Goal: Use online tool/utility: Use online tool/utility

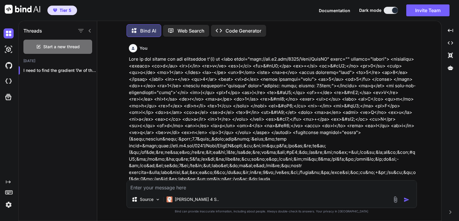
scroll to position [5575, 0]
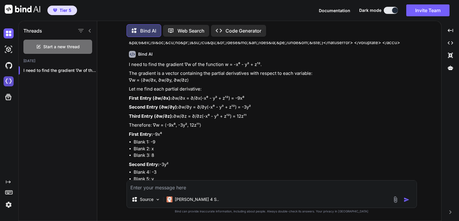
click at [9, 82] on img at bounding box center [9, 81] width 10 height 10
click at [9, 63] on img at bounding box center [9, 65] width 10 height 10
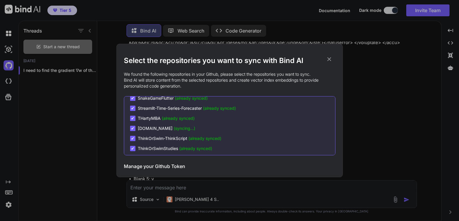
scroll to position [213, 0]
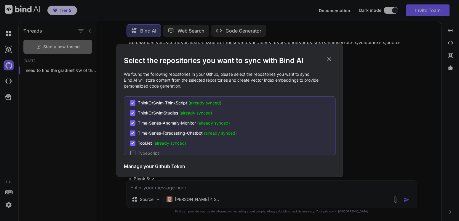
click at [9, 49] on div "Select the repositories you want to sync with Bind AI We found the following re…" at bounding box center [229, 110] width 459 height 221
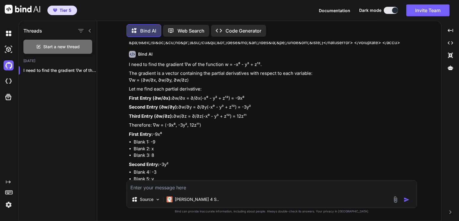
click at [9, 49] on img at bounding box center [9, 49] width 10 height 10
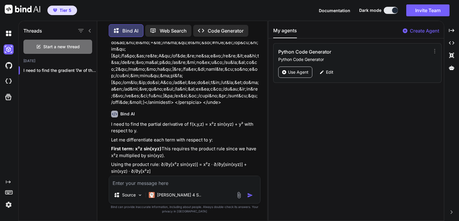
scroll to position [8960, 0]
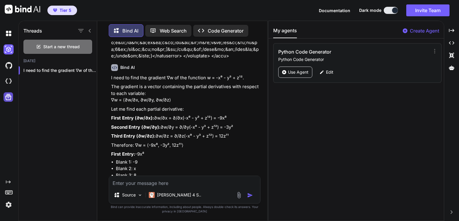
click at [9, 99] on icon at bounding box center [8, 97] width 8 height 8
click at [10, 96] on icon at bounding box center [8, 97] width 6 height 6
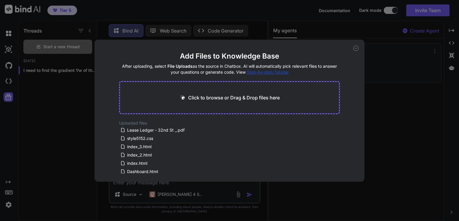
click at [228, 99] on p "Click to browse or Drag & Drop files here" at bounding box center [234, 97] width 92 height 7
click at [357, 47] on icon at bounding box center [355, 48] width 5 height 5
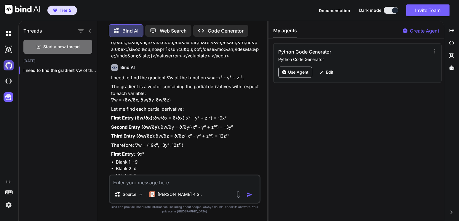
click at [9, 65] on img at bounding box center [9, 65] width 10 height 10
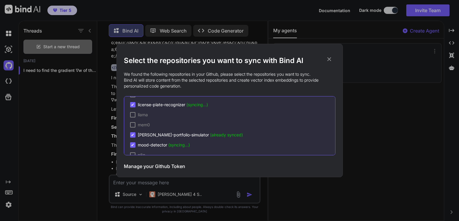
scroll to position [784, 0]
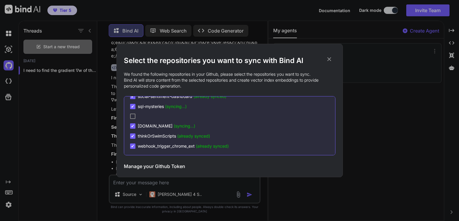
drag, startPoint x: 333, startPoint y: 103, endPoint x: 306, endPoint y: 155, distance: 58.6
click at [340, 161] on div "Select the repositories you want to sync with Bind AI We found the following re…" at bounding box center [229, 111] width 226 height 134
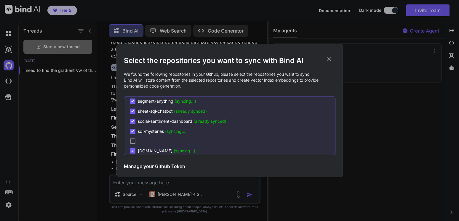
scroll to position [748, 0]
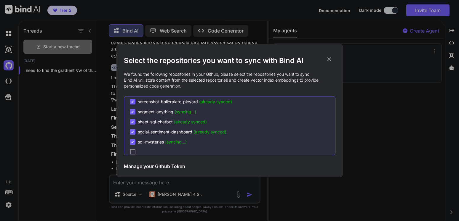
click at [9, 81] on div "Select the repositories you want to sync with Bind AI We found the following re…" at bounding box center [229, 110] width 459 height 221
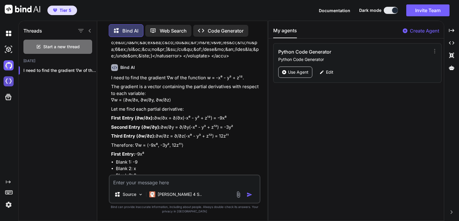
click at [10, 82] on img at bounding box center [9, 81] width 10 height 10
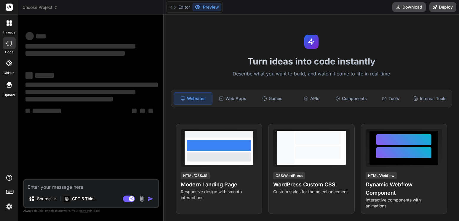
click at [9, 63] on icon at bounding box center [9, 63] width 6 height 6
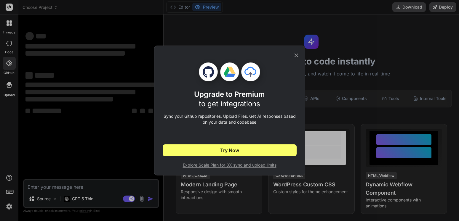
type textarea "x"
click at [298, 53] on icon at bounding box center [296, 55] width 7 height 7
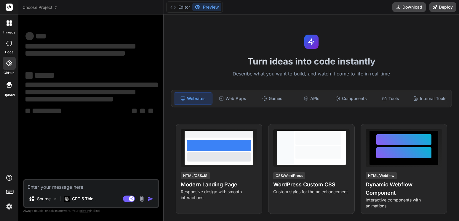
click at [10, 63] on icon at bounding box center [9, 63] width 6 height 6
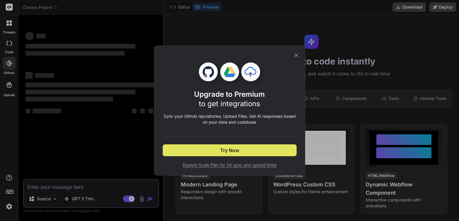
click at [219, 151] on button "Try Now" at bounding box center [230, 151] width 134 height 12
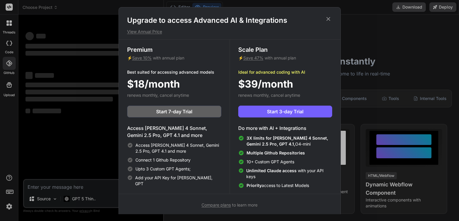
click at [327, 20] on icon at bounding box center [328, 19] width 4 height 4
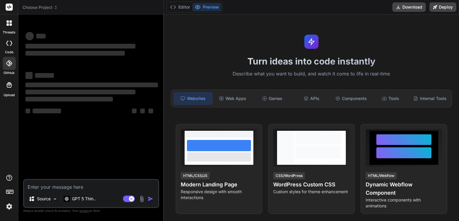
click at [51, 8] on span "Choose Project" at bounding box center [40, 7] width 35 height 6
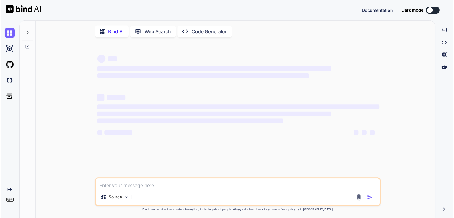
scroll to position [6, 0]
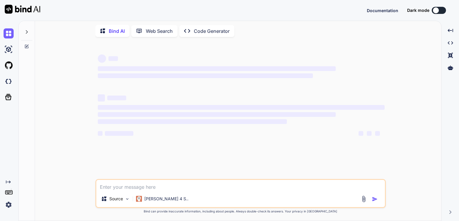
type textarea "x"
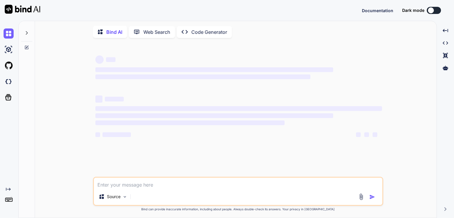
type textarea "x"
click at [156, 202] on div "[PERSON_NAME] 4 S.." at bounding box center [159, 197] width 57 height 12
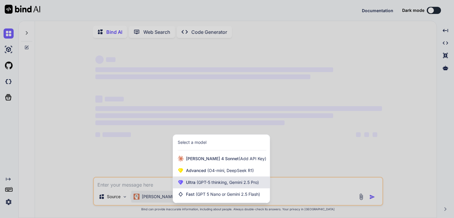
click at [194, 185] on span "Ultra (GPT-5 thinking, Gemini 2.5 Pro)" at bounding box center [222, 182] width 73 height 6
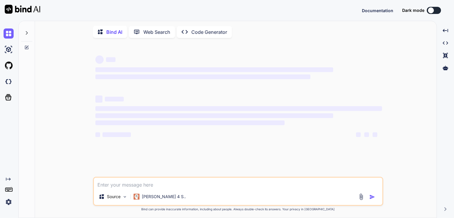
click at [435, 9] on button at bounding box center [434, 10] width 14 height 7
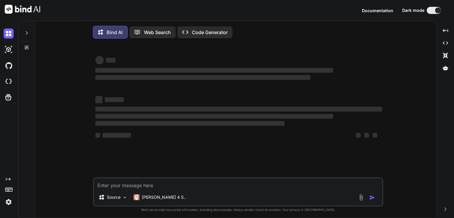
click at [31, 10] on img at bounding box center [23, 9] width 36 height 9
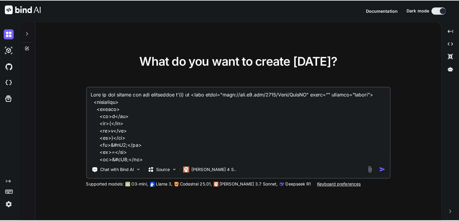
scroll to position [840, 0]
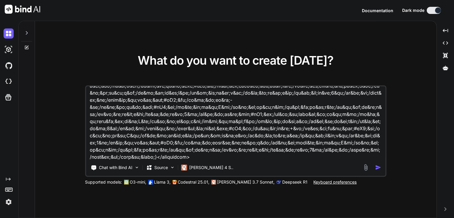
click at [9, 205] on img at bounding box center [9, 202] width 10 height 10
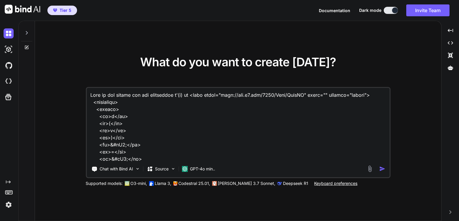
click at [27, 30] on div at bounding box center [26, 31] width 11 height 20
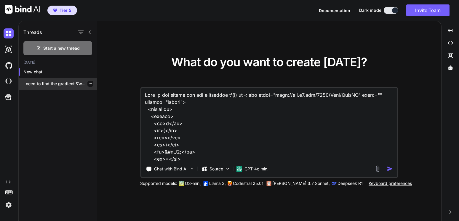
click at [53, 84] on p "I need to find the gradient ∇w..." at bounding box center [60, 84] width 74 height 6
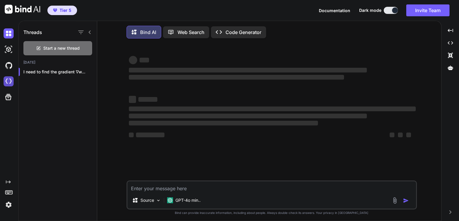
click at [9, 81] on img at bounding box center [9, 81] width 10 height 10
click at [9, 66] on img at bounding box center [9, 65] width 10 height 10
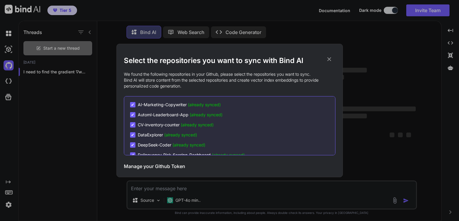
scroll to position [142, 0]
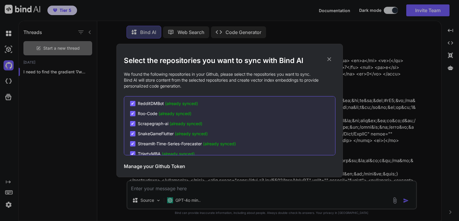
type textarea "x"
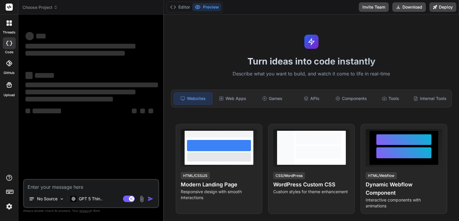
click at [51, 10] on span "Choose Project" at bounding box center [40, 7] width 35 height 6
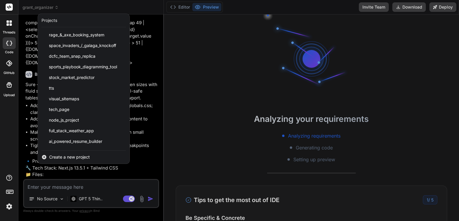
scroll to position [1897, 0]
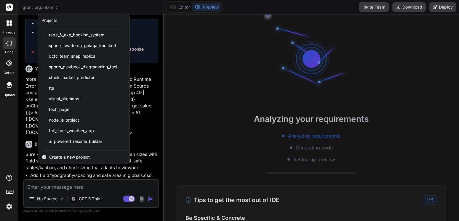
click at [2, 125] on div "threads code GitHub Upload" at bounding box center [9, 110] width 18 height 221
click at [11, 71] on label "GitHub" at bounding box center [9, 73] width 11 height 5
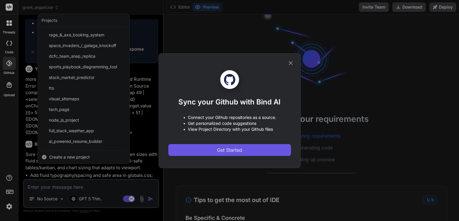
click at [225, 148] on span "Get Started" at bounding box center [229, 150] width 25 height 7
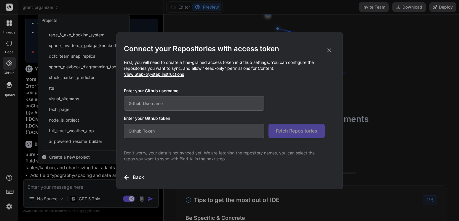
click at [175, 102] on input "text" at bounding box center [194, 103] width 141 height 15
click at [136, 173] on div "Connect your Repositories with access token First, you will need to create a fi…" at bounding box center [230, 112] width 212 height 137
click at [136, 174] on div "Connect your Repositories with access token First, you will need to create a fi…" at bounding box center [230, 112] width 212 height 137
click at [135, 175] on h3 "Back" at bounding box center [138, 177] width 11 height 7
click at [331, 52] on icon at bounding box center [329, 50] width 7 height 7
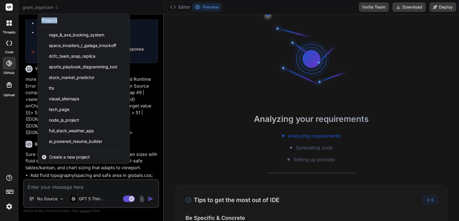
click at [331, 52] on div at bounding box center [229, 110] width 459 height 221
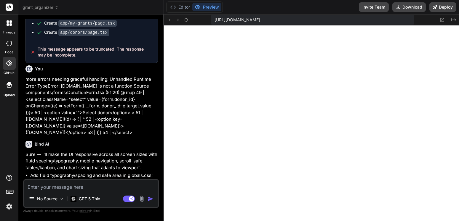
scroll to position [451, 0]
type textarea "x"
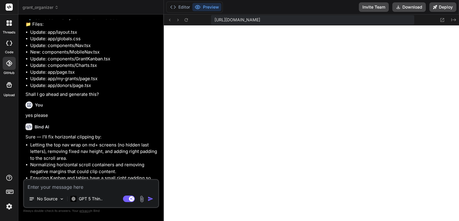
scroll to position [2123, 0]
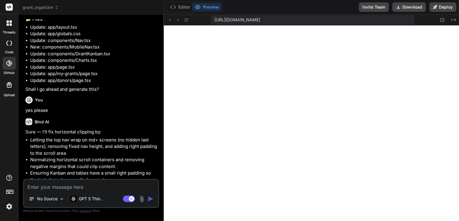
click at [11, 66] on icon at bounding box center [9, 63] width 6 height 6
click at [4, 64] on div at bounding box center [9, 63] width 13 height 13
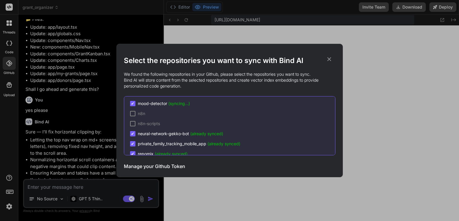
scroll to position [711, 0]
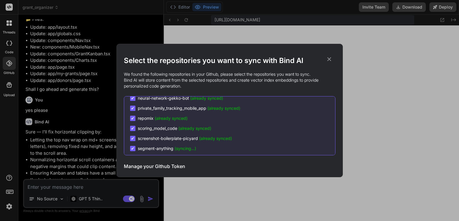
click at [52, 9] on div "Select the repositories you want to sync with Bind AI We found the following re…" at bounding box center [229, 110] width 459 height 221
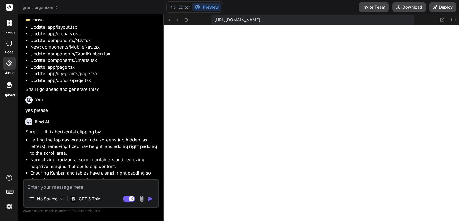
click at [55, 7] on icon at bounding box center [57, 7] width 4 height 4
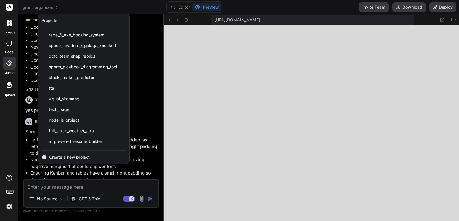
click at [82, 155] on span "Create a new project" at bounding box center [69, 157] width 41 height 6
click at [82, 157] on span "Create a new project" at bounding box center [69, 157] width 41 height 6
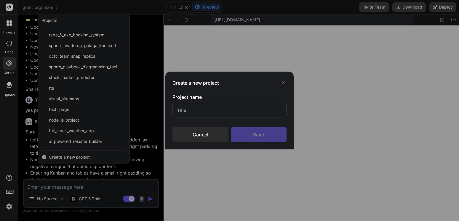
click at [82, 157] on div "Create a new project Project name Cancel Save" at bounding box center [229, 110] width 459 height 221
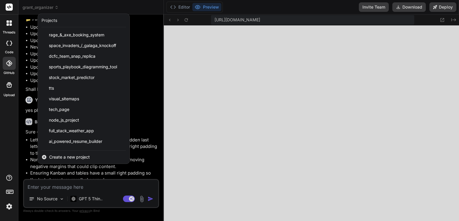
click at [82, 157] on span "Create a new project" at bounding box center [69, 157] width 41 height 6
click at [89, 156] on span "Create a new project" at bounding box center [69, 157] width 41 height 6
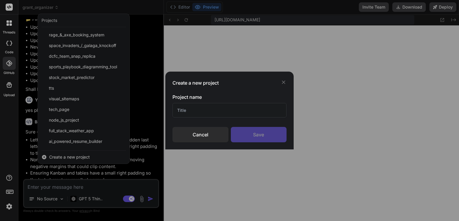
click at [194, 113] on input "text" at bounding box center [230, 110] width 114 height 15
type input "picyard +"
click at [259, 136] on div "Save" at bounding box center [259, 134] width 56 height 15
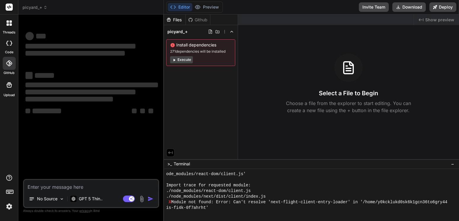
scroll to position [2089, 0]
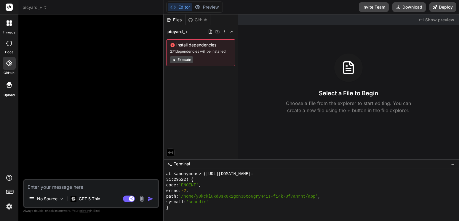
click at [10, 65] on icon at bounding box center [9, 63] width 6 height 6
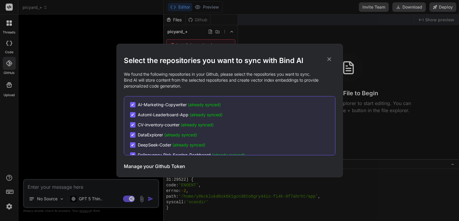
click at [10, 65] on div "Select the repositories you want to sync with Bind AI We found the following re…" at bounding box center [229, 110] width 459 height 221
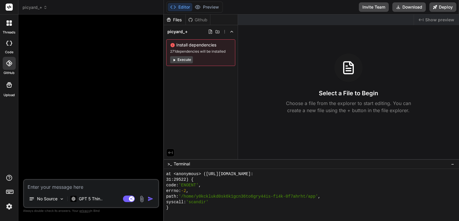
click at [8, 64] on icon at bounding box center [9, 63] width 6 height 6
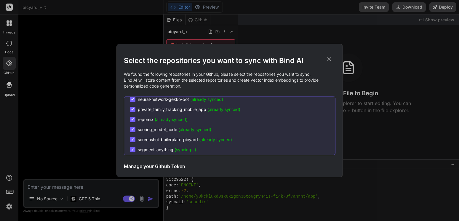
scroll to position [711, 0]
click at [75, 185] on div "Select the repositories you want to sync with Bind AI We found the following re…" at bounding box center [229, 110] width 459 height 221
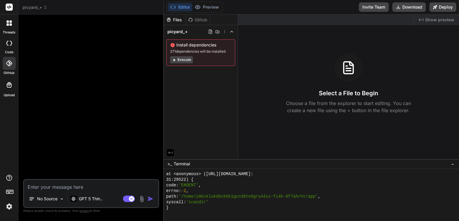
click at [75, 185] on textarea at bounding box center [91, 185] width 134 height 11
click at [75, 186] on textarea at bounding box center [91, 185] width 134 height 11
type textarea "x"
type textarea "s"
type textarea "x"
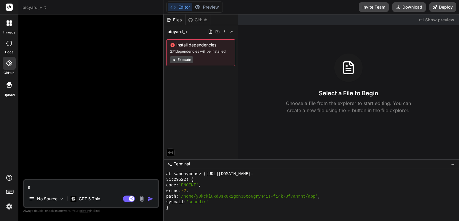
type textarea "sc"
type textarea "x"
type textarea "scr"
type textarea "x"
type textarea "scre"
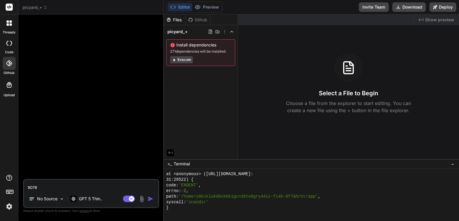
type textarea "x"
type textarea "scree"
type textarea "x"
type textarea "screen"
type textarea "x"
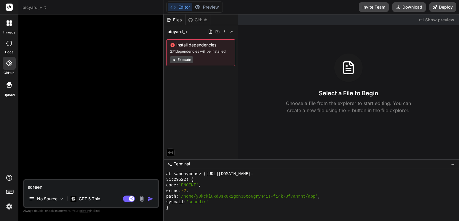
type textarea "screens"
type textarea "x"
type textarea "screensh"
type textarea "x"
type textarea "screensho"
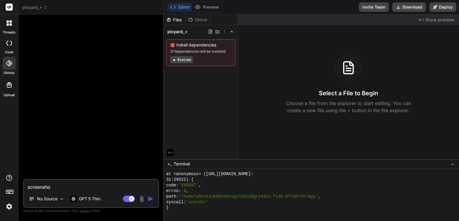
type textarea "x"
type textarea "screenshot"
type textarea "x"
type textarea "screenshot-"
type textarea "x"
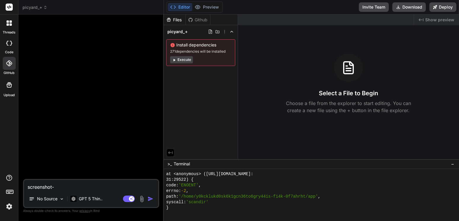
type textarea "screenshot-b"
type textarea "x"
type textarea "screenshot-bo"
type textarea "x"
type textarea "screenshot-boi"
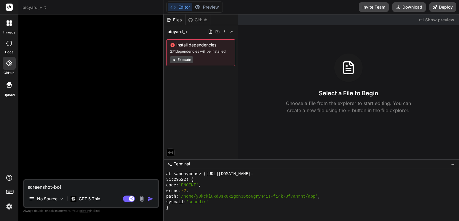
type textarea "x"
type textarea "screenshot-boil"
type textarea "x"
type textarea "screenshot-boile"
type textarea "x"
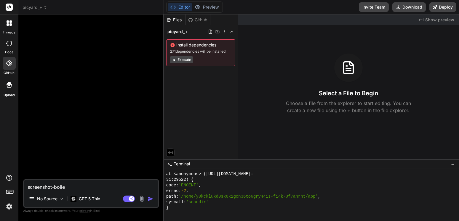
type textarea "screenshot-boiler"
type textarea "x"
type textarea "screenshot-boilerp"
type textarea "x"
type textarea "screenshot-boilerpl"
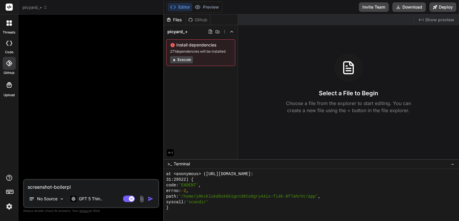
type textarea "x"
type textarea "screenshot-boilerpla"
type textarea "x"
type textarea "screenshot-boilerplat"
type textarea "x"
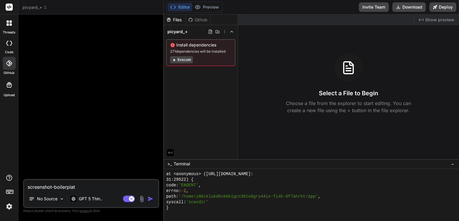
type textarea "screenshot-boilerplate"
type textarea "x"
type textarea "screenshot-boilerplate-"
type textarea "x"
type textarea "screenshot-boilerplate-p"
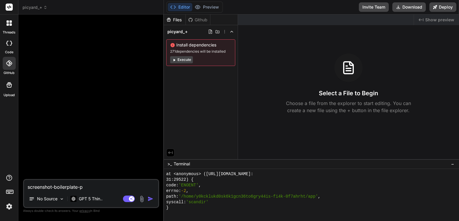
type textarea "x"
type textarea "screenshot-boilerplate-pi"
type textarea "x"
type textarea "screenshot-boilerplate-pic"
type textarea "x"
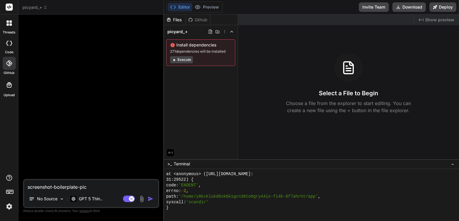
type textarea "screenshot-boilerplate-picy"
type textarea "x"
type textarea "screenshot-boilerplate-picya"
type textarea "x"
type textarea "screenshot-boilerplate-picyar"
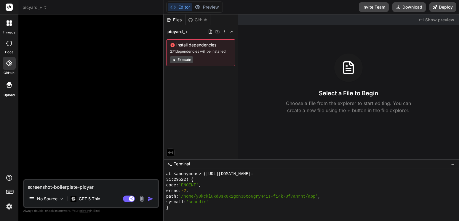
type textarea "x"
type textarea "screenshot-boilerplate-picyard"
click at [28, 187] on textarea "screenshot-boilerplate-picyard" at bounding box center [91, 185] width 134 height 11
type textarea "x"
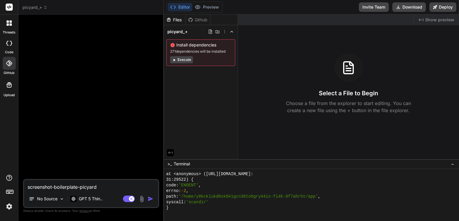
type textarea "pscreenshot-boilerplate-picyard"
type textarea "x"
type textarea "puscreenshot-boilerplate-picyard"
type textarea "x"
type textarea "pulscreenshot-boilerplate-picyard"
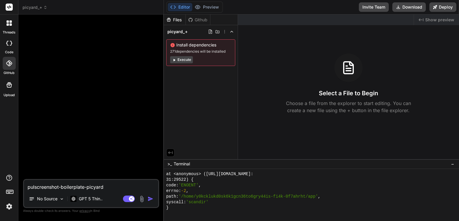
type textarea "x"
type textarea "pullscreenshot-boilerplate-picyard"
type textarea "x"
type textarea "pull screenshot-boilerplate-picyard"
type textarea "x"
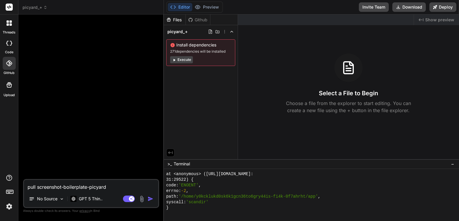
type textarea "pull iscreenshot-boilerplate-picyard"
type textarea "x"
type textarea "pull i screenshot-boilerplate-picyard"
type textarea "x"
type textarea "pull iscreenshot-boilerplate-picyard"
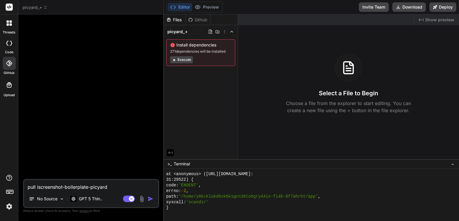
type textarea "x"
type textarea "pull inscreenshot-boilerplate-picyard"
type textarea "x"
type textarea "pull in screenshot-boilerplate-picyard"
type textarea "x"
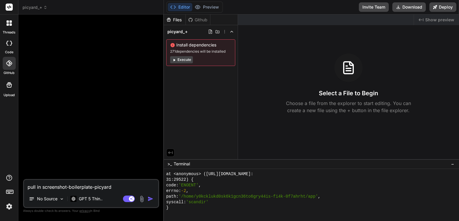
type textarea "pull in tscreenshot-boilerplate-picyard"
type textarea "x"
type textarea "pull in thscreenshot-boilerplate-picyard"
type textarea "x"
type textarea "pull in thescreenshot-boilerplate-picyard"
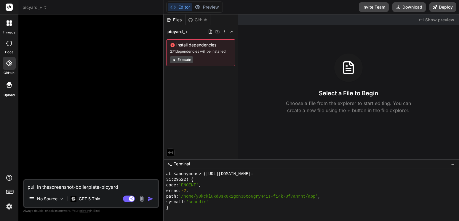
type textarea "x"
type textarea "pull in the screenshot-boilerplate-picyard"
type textarea "x"
type textarea "pull in the wscreenshot-boilerplate-picyard"
type textarea "x"
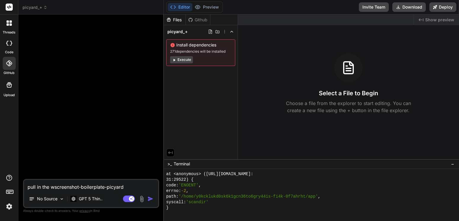
type textarea "pull in the whscreenshot-boilerplate-picyard"
type textarea "x"
type textarea "pull in the whoscreenshot-boilerplate-picyard"
type textarea "x"
type textarea "pull in the wholscreenshot-boilerplate-picyard"
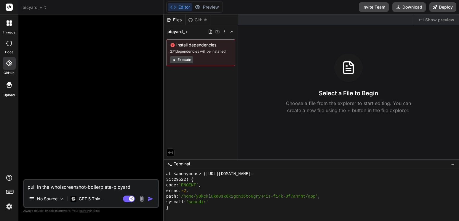
type textarea "x"
type textarea "pull in the wholescreenshot-boilerplate-picyard"
type textarea "x"
type textarea "pull in the whole screenshot-boilerplate-picyard"
click at [140, 184] on textarea "pull in the whole screenshot-boilerplate-picyard" at bounding box center [91, 185] width 134 height 11
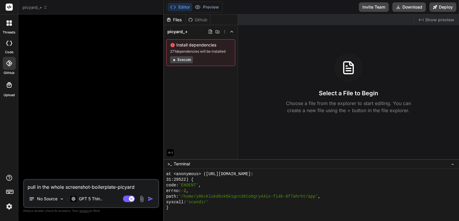
click at [140, 184] on textarea "pull in the whole screenshot-boilerplate-picyard" at bounding box center [91, 185] width 134 height 11
click at [138, 185] on textarea "pull in the whole screenshot-boilerplate-picyard" at bounding box center [91, 185] width 134 height 11
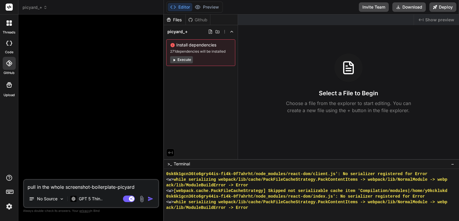
type textarea "x"
type textarea "pull in the whole screenshot-boilerplate-picyard"
type textarea "x"
type textarea "pull in the whole screenshot-boilerplate-picyard r"
type textarea "x"
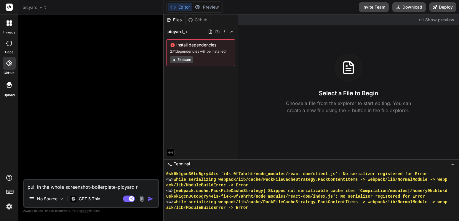
type textarea "pull in the whole screenshot-boilerplate-picyard re"
type textarea "x"
type textarea "pull in the whole screenshot-boilerplate-picyard rep"
type textarea "x"
type textarea "pull in the whole screenshot-boilerplate-picyard repo"
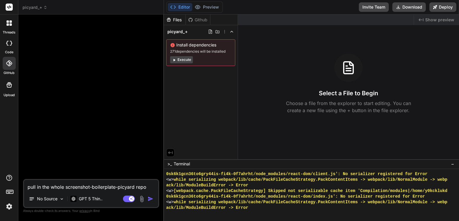
type textarea "x"
type textarea "pull in the whole screenshot-boilerplate-picyard repo"
type textarea "x"
type textarea "pull in the whole screenshot-boilerplate-picyard repo f"
type textarea "x"
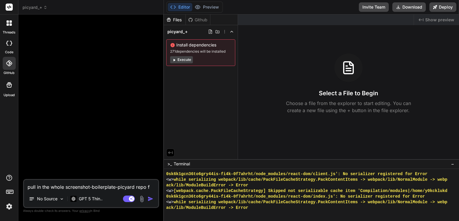
type textarea "pull in the whole screenshot-boilerplate-picyard repo fr"
type textarea "x"
type textarea "pull in the whole screenshot-boilerplate-picyard repo fro"
type textarea "x"
type textarea "pull in the whole screenshot-boilerplate-picyard repo from"
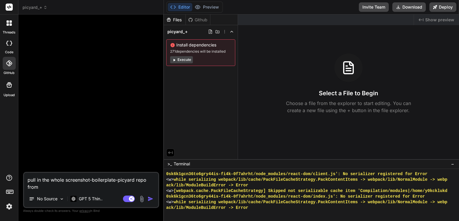
type textarea "x"
type textarea "pull in the whole screenshot-boilerplate-picyard repo from"
type textarea "x"
type textarea "pull in the whole screenshot-boilerplate-picyard repo from m"
type textarea "x"
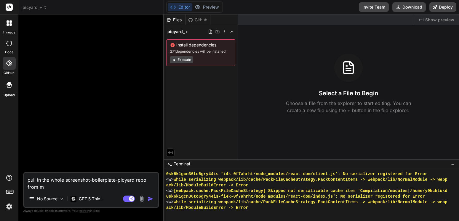
type textarea "pull in the whole screenshot-boilerplate-picyard repo from my"
type textarea "x"
type textarea "pull in the whole screenshot-boilerplate-picyard repo from my"
type textarea "x"
type textarea "pull in the whole screenshot-boilerplate-picyard repo from my g"
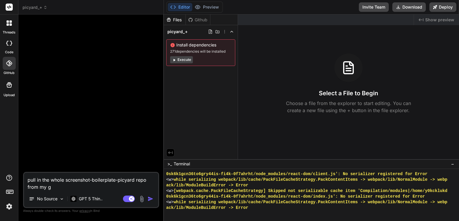
type textarea "x"
type textarea "pull in the whole screenshot-boilerplate-picyard repo from my gi"
type textarea "x"
type textarea "pull in the whole screenshot-boilerplate-picyard repo from my git"
type textarea "x"
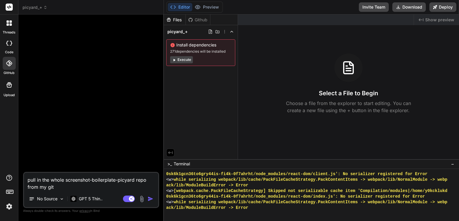
type textarea "pull in the whole screenshot-boilerplate-picyard repo from my gith"
type textarea "x"
type textarea "pull in the whole screenshot-boilerplate-picyard repo from my githu"
type textarea "x"
type textarea "pull in the whole screenshot-boilerplate-picyard repo from my github"
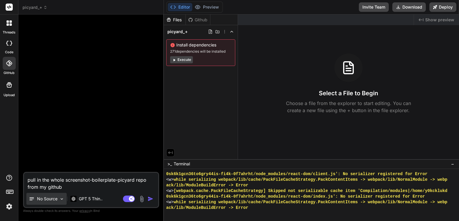
click at [62, 201] on img at bounding box center [61, 199] width 5 height 5
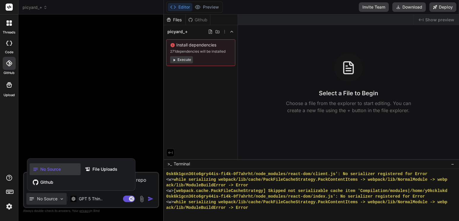
click at [62, 201] on div at bounding box center [229, 110] width 459 height 221
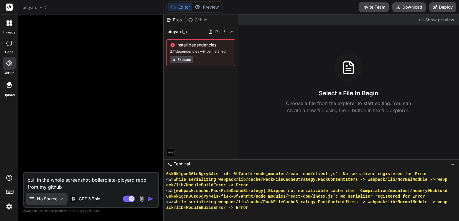
click at [58, 198] on p "No Source" at bounding box center [47, 199] width 20 height 6
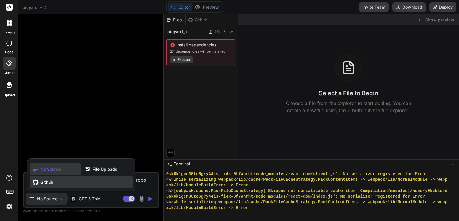
click at [52, 184] on span "Github" at bounding box center [46, 183] width 13 height 6
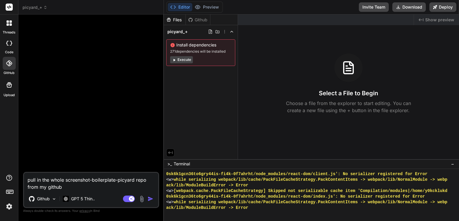
click at [67, 188] on textarea "pull in the whole screenshot-boilerplate-picyard repo from my github" at bounding box center [91, 182] width 134 height 18
type textarea "x"
type textarea "pull in the whole screenshot-boilerplate-picyard repo from my github"
type textarea "x"
type textarea "pull in the whole screenshot-boilerplate-picyard repo from my github r"
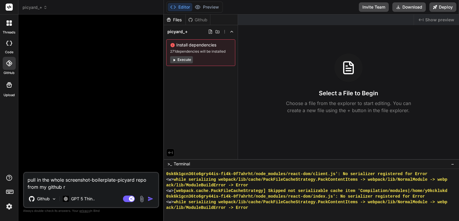
type textarea "x"
type textarea "pull in the whole screenshot-boilerplate-picyard repo from my github re"
type textarea "x"
type textarea "pull in the whole screenshot-boilerplate-picyard repo from my github rep"
type textarea "x"
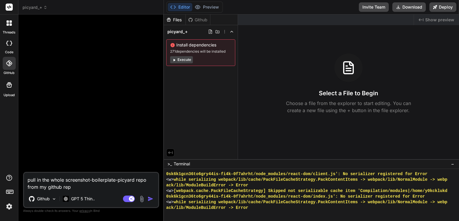
type textarea "pull in the whole screenshot-boilerplate-picyard repo from my github repo"
type textarea "x"
type textarea "pull in the whole screenshot-boilerplate-picyard repo from my github repo a"
type textarea "x"
type textarea "pull in the whole screenshot-boilerplate-picyard repo from my github repo an"
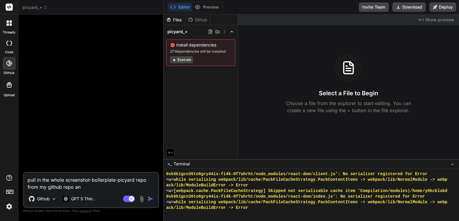
type textarea "x"
type textarea "pull in the whole screenshot-boilerplate-picyard repo from my github repo and"
type textarea "x"
type textarea "pull in the whole screenshot-boilerplate-picyard repo from my github repo and"
type textarea "x"
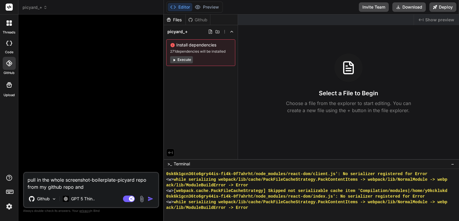
type textarea "pull in the whole screenshot-boilerplate-picyard repo from my github repo and t"
type textarea "x"
type textarea "pull in the whole screenshot-boilerplate-picyard repo from my github repo and th"
type textarea "x"
type textarea "pull in the whole screenshot-boilerplate-picyard repo from my github repo and t…"
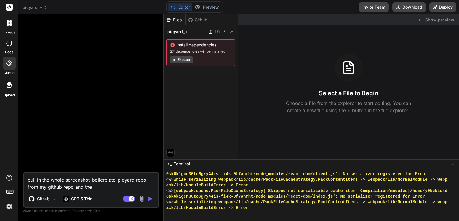
type textarea "x"
type textarea "pull in the whole screenshot-boilerplate-picyard repo from my github repo and t…"
type textarea "x"
type textarea "pull in the whole screenshot-boilerplate-picyard repo from my github repo and t…"
type textarea "x"
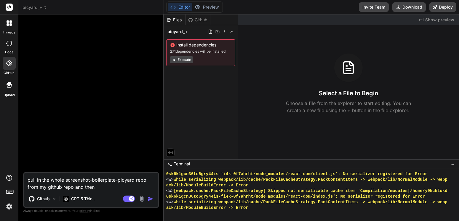
type textarea "pull in the whole screenshot-boilerplate-picyard repo from my github repo and t…"
type textarea "x"
type textarea "pull in the whole screenshot-boilerplate-picyard repo from my github repo and t…"
type textarea "x"
type textarea "pull in the whole screenshot-boilerplate-picyard repo from my github repo and t…"
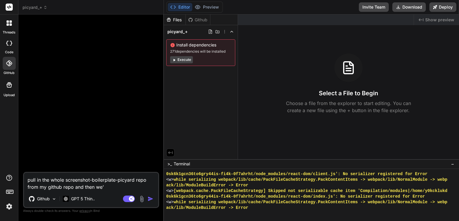
type textarea "x"
type textarea "pull in the whole screenshot-boilerplate-picyard repo from my github repo and t…"
type textarea "x"
type textarea "pull in the whole screenshot-boilerplate-picyard repo from my github repo and t…"
type textarea "x"
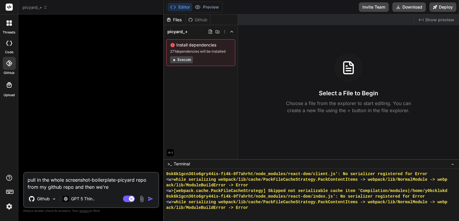
type textarea "pull in the whole screenshot-boilerplate-picyard repo from my github repo and t…"
type textarea "x"
type textarea "pull in the whole screenshot-boilerplate-picyard repo from my github repo and t…"
type textarea "x"
type textarea "pull in the whole screenshot-boilerplate-picyard repo from my github repo and t…"
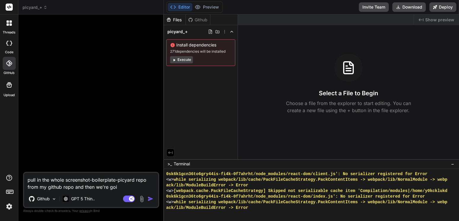
type textarea "x"
type textarea "pull in the whole screenshot-boilerplate-picyard repo from my github repo and t…"
type textarea "x"
type textarea "pull in the whole screenshot-boilerplate-picyard repo from my github repo and t…"
type textarea "x"
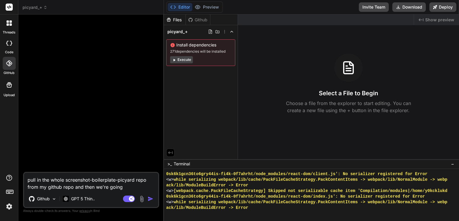
type textarea "pull in the whole screenshot-boilerplate-picyard repo from my github repo and t…"
type textarea "x"
type textarea "pull in the whole screenshot-boilerplate-picyard repo from my github repo and t…"
type textarea "x"
type textarea "pull in the whole screenshot-boilerplate-picyard repo from my github repo and t…"
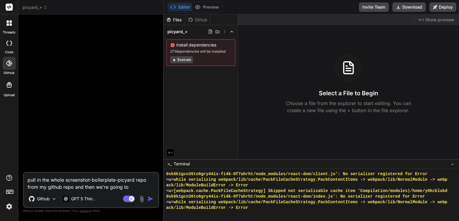
type textarea "x"
type textarea "pull in the whole screenshot-boilerplate-picyard repo from my github repo and t…"
type textarea "x"
type textarea "pull in the whole screenshot-boilerplate-picyard repo from my github repo and t…"
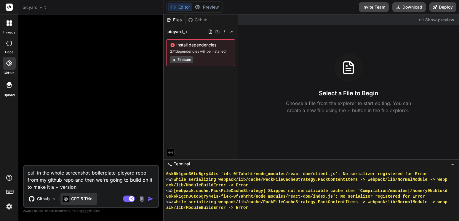
click at [85, 203] on div "GPT 5 Thin.." at bounding box center [78, 199] width 37 height 12
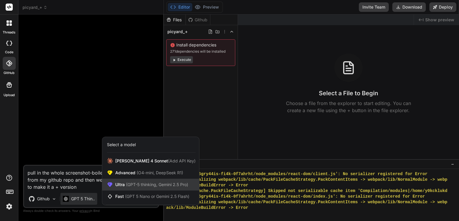
click at [127, 186] on span "(GPT-5 thinking, Gemini 2.5 Pro)" at bounding box center [156, 184] width 63 height 5
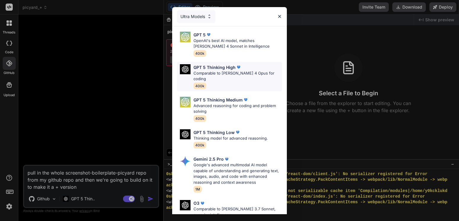
click at [221, 74] on p "Comparable to [PERSON_NAME] 4 Opus for coding" at bounding box center [238, 77] width 89 height 12
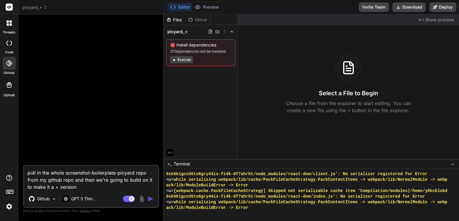
click at [150, 197] on img "button" at bounding box center [151, 199] width 6 height 6
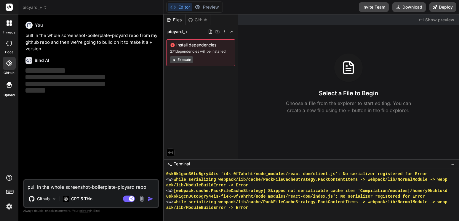
click at [150, 197] on img "button" at bounding box center [151, 199] width 6 height 6
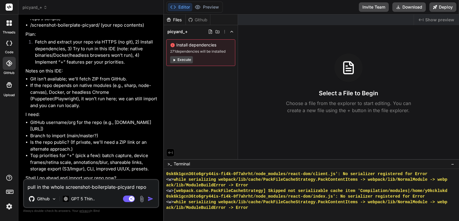
scroll to position [124, 0]
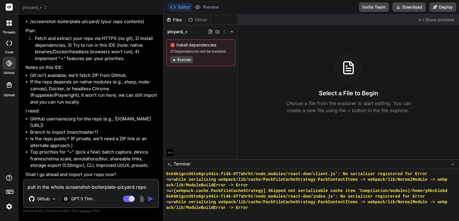
click at [48, 186] on textarea "pull in the whole screenshot-boilerplate-picyard repo from my github repo and t…" at bounding box center [91, 185] width 134 height 11
paste textarea "https://github.com/THartyMBA/screenshot-boilerplate-picyard.git"
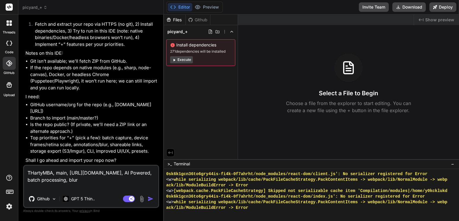
scroll to position [138, 0]
click at [133, 182] on textarea "THartyMBA, main, https://github.com/THartyMBA/screenshot-boilerplate-picyard.gi…" at bounding box center [91, 178] width 134 height 25
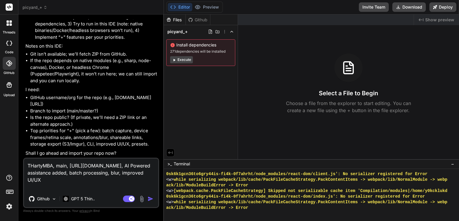
click at [149, 199] on img "button" at bounding box center [151, 199] width 6 height 6
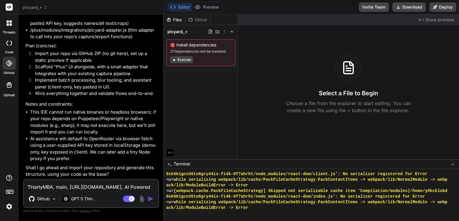
scroll to position [479, 0]
click at [84, 189] on textarea "THartyMBA, main, https://github.com/THartyMBA/screenshot-boilerplate-picyard.gi…" at bounding box center [91, 185] width 134 height 11
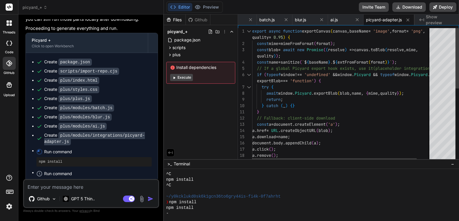
scroll to position [0, 173]
click at [201, 17] on div "Github" at bounding box center [198, 20] width 24 height 6
click at [202, 19] on div "Github" at bounding box center [198, 20] width 24 height 6
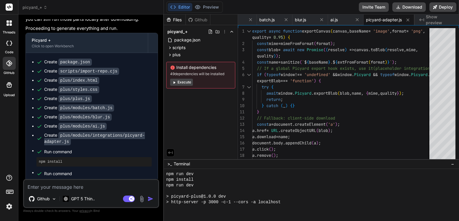
scroll to position [2455, 0]
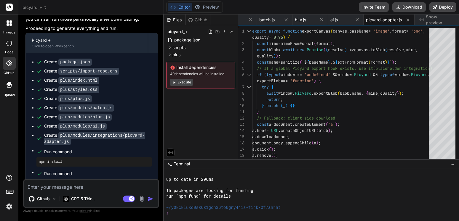
click at [183, 84] on button "Execute" at bounding box center [181, 82] width 23 height 7
click at [183, 84] on div "picyard_+ package.json scripts import-repo.cjs plus index.html styles.css plus.…" at bounding box center [201, 58] width 74 height 66
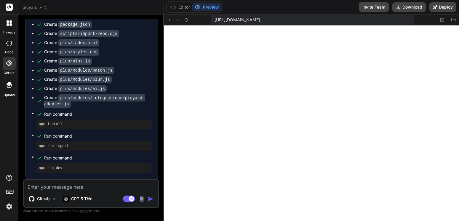
scroll to position [3204, 0]
click at [184, 8] on button "Editor" at bounding box center [180, 7] width 25 height 8
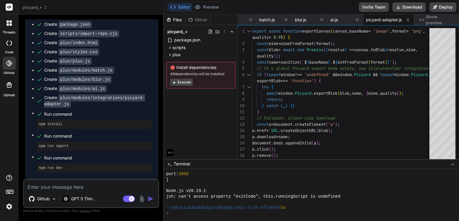
click at [193, 20] on div "Github" at bounding box center [198, 20] width 24 height 6
click at [203, 20] on div "Github" at bounding box center [198, 20] width 24 height 6
click at [195, 20] on div "Github" at bounding box center [198, 20] width 24 height 6
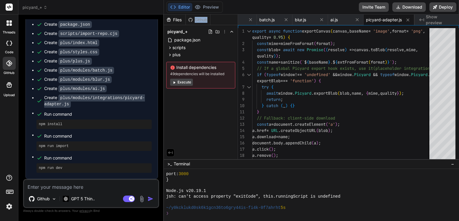
click at [195, 20] on div "Github" at bounding box center [198, 20] width 24 height 6
click at [172, 20] on div "Files" at bounding box center [175, 20] width 22 height 6
click at [191, 20] on icon at bounding box center [190, 19] width 5 height 5
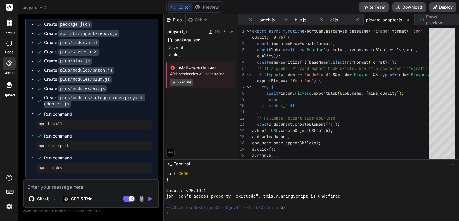
click at [191, 20] on icon at bounding box center [190, 19] width 5 height 5
click at [232, 33] on icon at bounding box center [231, 31] width 5 height 5
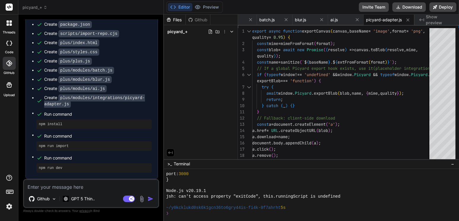
click at [197, 20] on div "Github" at bounding box center [198, 20] width 24 height 6
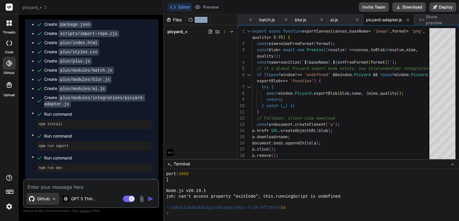
click at [54, 200] on img at bounding box center [54, 199] width 5 height 5
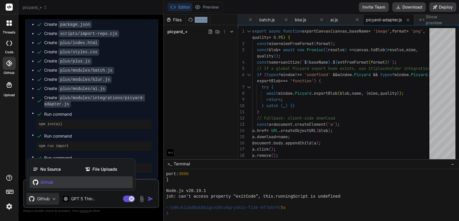
click at [148, 187] on div at bounding box center [229, 110] width 459 height 221
click at [148, 187] on textarea at bounding box center [91, 185] width 134 height 11
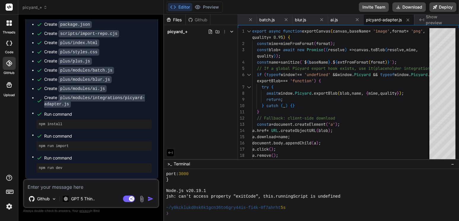
click at [108, 191] on textarea at bounding box center [91, 185] width 134 height 11
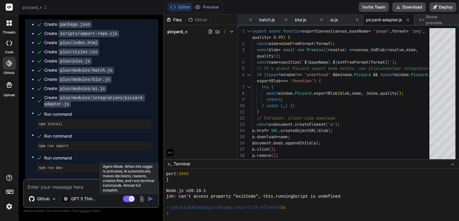
click at [127, 199] on rect at bounding box center [129, 199] width 12 height 7
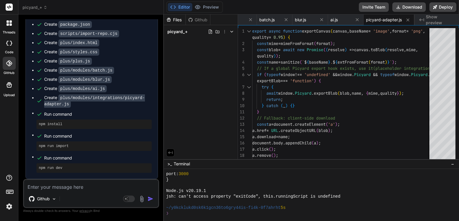
click at [69, 190] on textarea at bounding box center [91, 185] width 134 height 11
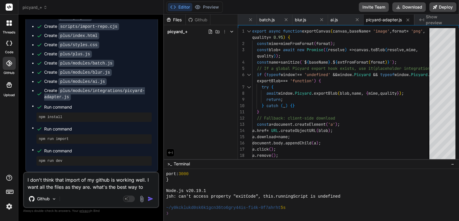
click at [142, 199] on img at bounding box center [141, 199] width 7 height 7
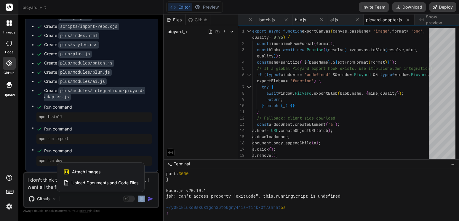
click at [142, 198] on div at bounding box center [229, 110] width 459 height 221
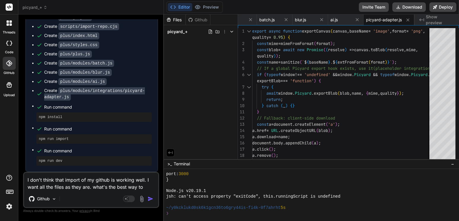
click at [142, 199] on img at bounding box center [141, 199] width 7 height 7
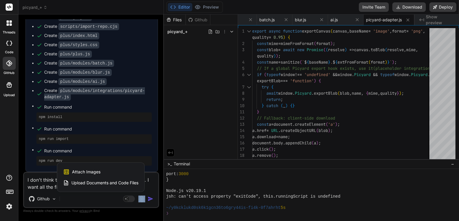
click at [142, 199] on div at bounding box center [229, 110] width 459 height 221
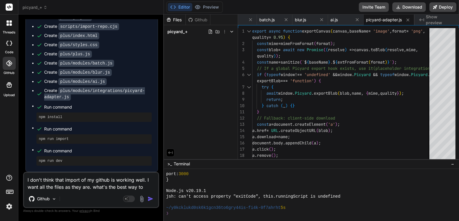
click at [142, 199] on img at bounding box center [141, 199] width 7 height 7
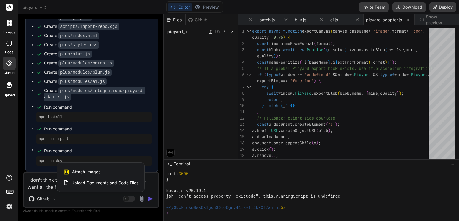
drag, startPoint x: 98, startPoint y: 181, endPoint x: 83, endPoint y: 199, distance: 23.5
click at [98, 181] on span "Upload Documents and Code Files" at bounding box center [104, 183] width 67 height 6
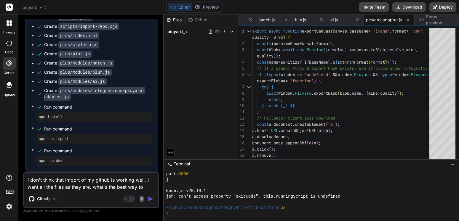
click at [142, 200] on img at bounding box center [141, 199] width 7 height 7
click at [141, 196] on img at bounding box center [141, 199] width 7 height 7
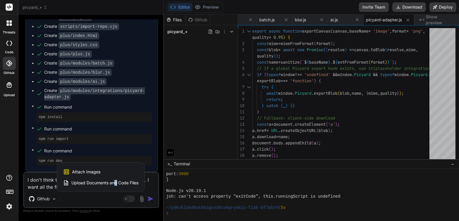
click at [116, 182] on span "Upload Documents and Code Files" at bounding box center [104, 183] width 67 height 6
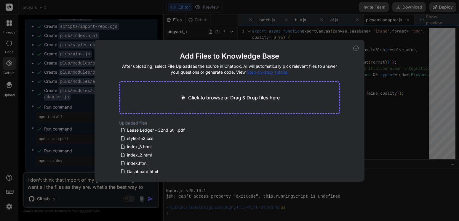
click at [219, 97] on p "Click to browse or Drag & Drop files here" at bounding box center [234, 97] width 92 height 7
click at [206, 98] on p "Click to browse or Drag & Drop files here" at bounding box center [234, 97] width 92 height 7
click at [252, 98] on p "Click to browse or Drag & Drop files here" at bounding box center [234, 97] width 92 height 7
click at [229, 96] on p "Click to browse or Drag & Drop files here" at bounding box center [234, 97] width 92 height 7
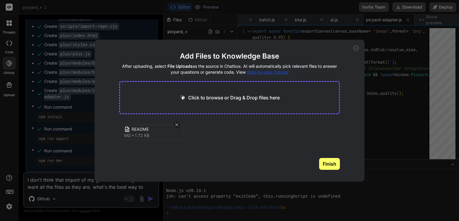
click at [153, 131] on span "README" at bounding box center [155, 130] width 47 height 6
click at [153, 130] on span "README" at bounding box center [155, 130] width 47 height 6
click at [328, 164] on button "Finish" at bounding box center [329, 164] width 21 height 12
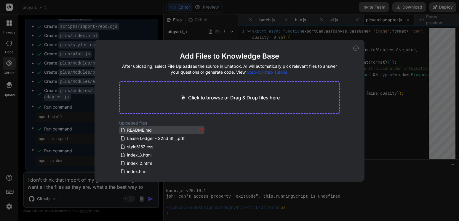
click at [143, 132] on span "README.md" at bounding box center [140, 130] width 26 height 7
click at [305, 126] on div "Uploaded files README.md Lease Ledger - 32nd St _.pdf style5152.css index_3.htm…" at bounding box center [229, 146] width 221 height 53
click at [358, 46] on div "Add Files to Knowledge Base After uploading, select File Uploads as the source …" at bounding box center [230, 111] width 270 height 142
click at [357, 48] on icon at bounding box center [355, 48] width 5 height 5
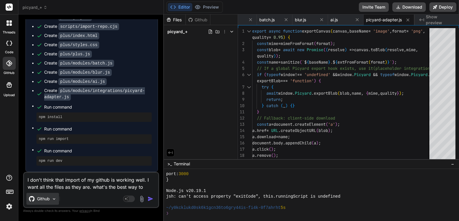
click at [54, 198] on img at bounding box center [54, 199] width 5 height 5
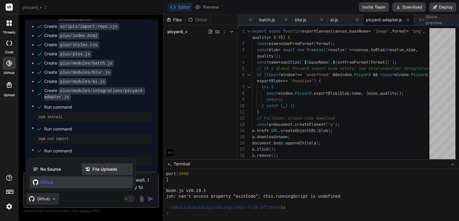
click at [100, 168] on span "File Uploads" at bounding box center [104, 170] width 25 height 6
click at [100, 164] on pre "npm run dev" at bounding box center [94, 161] width 111 height 5
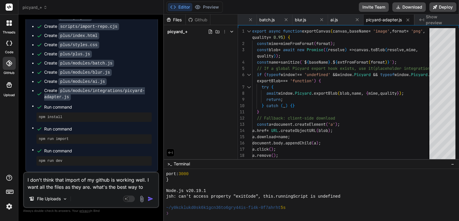
click at [144, 186] on textarea "I don't think that import of my github is working well. I want all the files as…" at bounding box center [91, 182] width 134 height 18
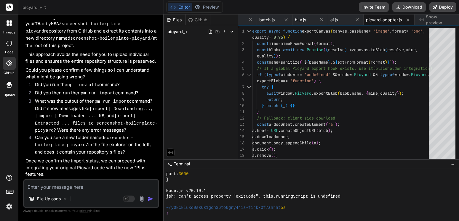
scroll to position [1024, 0]
click at [300, 211] on div "❯" at bounding box center [308, 214] width 284 height 6
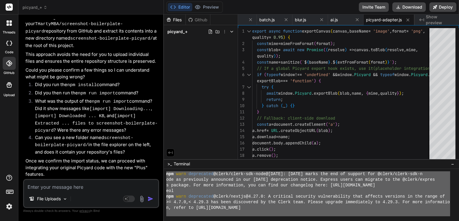
scroll to position [0, 0]
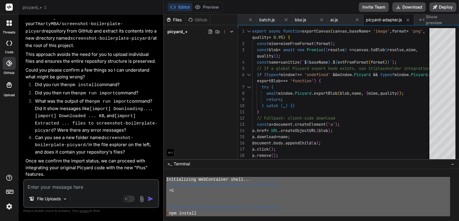
drag, startPoint x: 300, startPoint y: 211, endPoint x: 169, endPoint y: 179, distance: 134.6
click at [169, 179] on div "Initializing WebContainer shell... ~/y0kcklukd0sk6k1gcn36to6gry44is-fi4k-0f7ahr…" at bounding box center [308, 194] width 284 height 45
click at [66, 185] on textarea at bounding box center [91, 185] width 134 height 11
paste textarea "Initializing WebContainer shell... ~/y0kcklukd0sk6k1gcn36to6gry44is-fi4k-0f7ahr…"
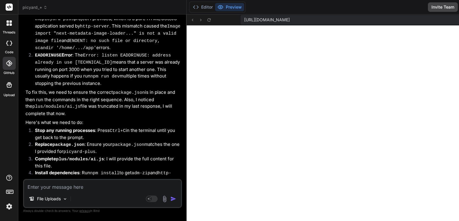
scroll to position [3965, 0]
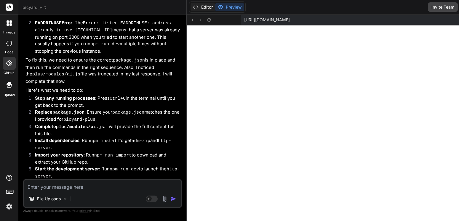
click at [205, 7] on button "Editor" at bounding box center [203, 7] width 25 height 8
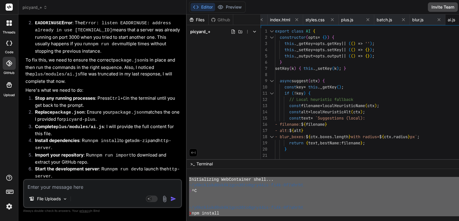
click at [205, 7] on button "Editor" at bounding box center [203, 7] width 25 height 8
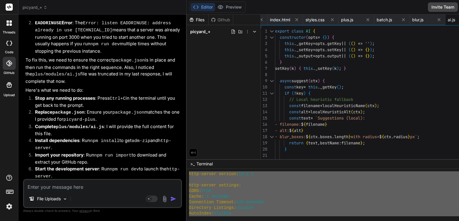
scroll to position [2671, 0]
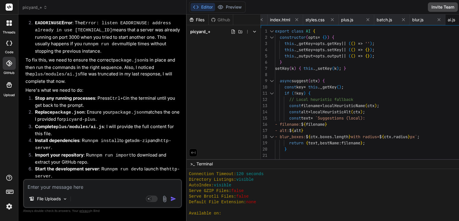
click at [269, 201] on div "Default File Extension: none" at bounding box center [331, 203] width 284 height 6
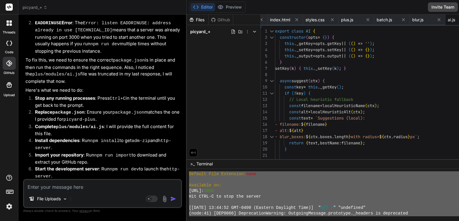
scroll to position [3492, 0]
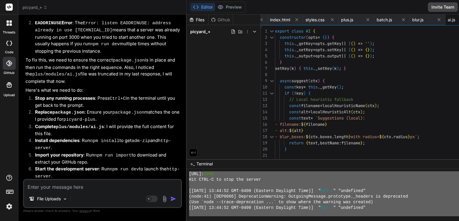
click at [393, 212] on div at bounding box center [331, 214] width 284 height 6
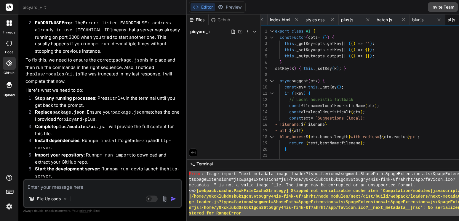
scroll to position [473, 0]
drag, startPoint x: 197, startPoint y: 211, endPoint x: 186, endPoint y: 177, distance: 35.2
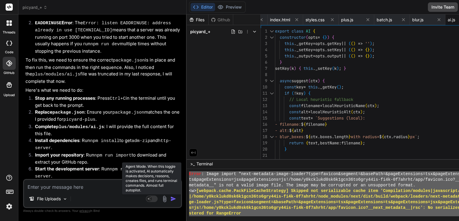
click at [156, 201] on icon at bounding box center [152, 199] width 12 height 7
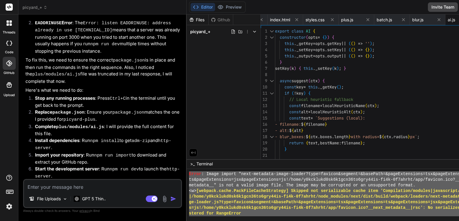
click at [92, 186] on textarea at bounding box center [102, 185] width 157 height 11
paste textarea "Error: Image import "next-metadata-image-loader?type=favicon&segment=&basePath=…"
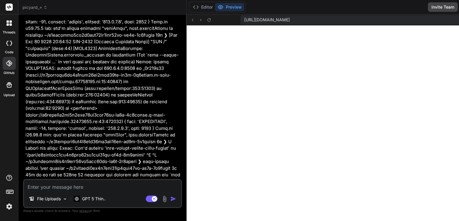
scroll to position [6384, 0]
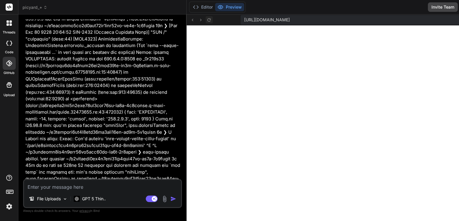
click at [210, 22] on icon at bounding box center [209, 19] width 5 height 5
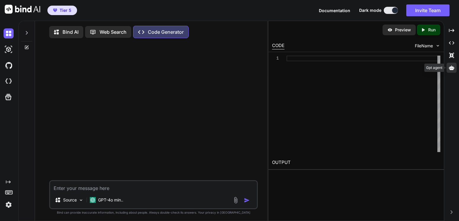
click at [451, 68] on icon at bounding box center [451, 68] width 5 height 4
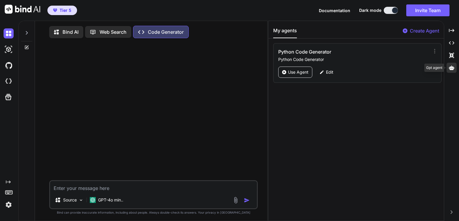
click at [451, 68] on icon at bounding box center [451, 68] width 5 height 4
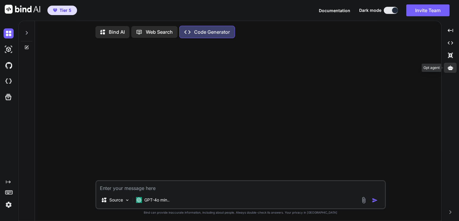
click at [453, 66] on div at bounding box center [450, 68] width 13 height 10
click at [453, 66] on icon at bounding box center [450, 67] width 5 height 5
click at [453, 66] on div at bounding box center [450, 68] width 13 height 10
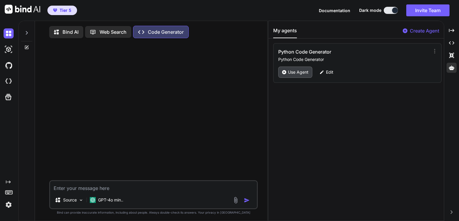
click at [304, 73] on p "Use Agent" at bounding box center [298, 72] width 20 height 6
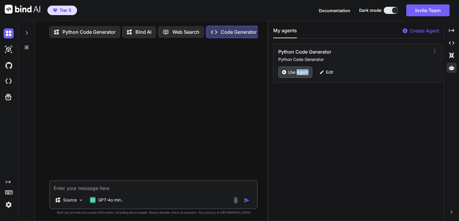
click at [304, 73] on p "Use Agent" at bounding box center [298, 72] width 20 height 6
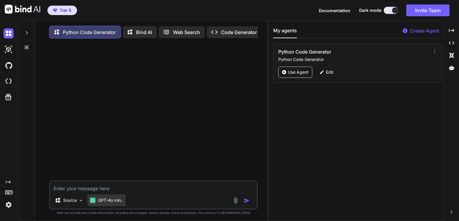
click at [110, 204] on p "GPT-4o min.." at bounding box center [110, 201] width 25 height 6
click at [115, 204] on p "GPT-4o min.." at bounding box center [110, 201] width 25 height 6
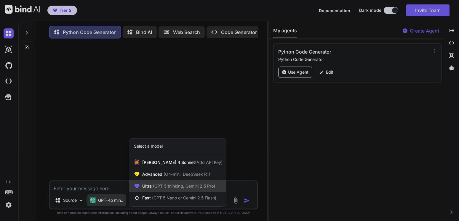
click at [158, 189] on span "(GPT-5 thinking, Gemini 2.5 Pro)" at bounding box center [183, 186] width 63 height 5
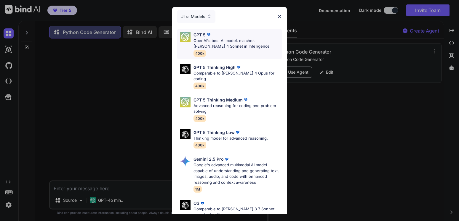
click at [209, 38] on div "GPT 5" at bounding box center [238, 35] width 89 height 6
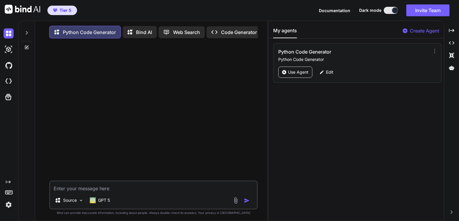
click at [98, 192] on textarea at bounding box center [153, 187] width 207 height 11
paste textarea "s = np.array([126, 128, 128, 130, 130, 132]) d = np.array([78, 80, 82, 82, 84, …"
type textarea "x"
type textarea "s = np.array([126, 128, 128, 130, 130, 132]) d = np.array([78, 80, 82, 82, 84, …"
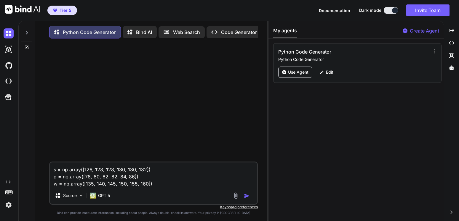
type textarea "x"
type textarea "s = np.array([126, 128, 128, 130, 130, 132]) d = np.array([78, 80, 82, 82, 84, …"
click at [162, 188] on textarea "s = np.array([126, 128, 128, 130, 130, 132]) d = np.array([78, 80, 82, 82, 84, …" at bounding box center [153, 175] width 207 height 25
type textarea "x"
type textarea "s = np.array([126, 128, 128, 130, 130, 132]) d = np.array([78, 80, 82, 82, 84, …"
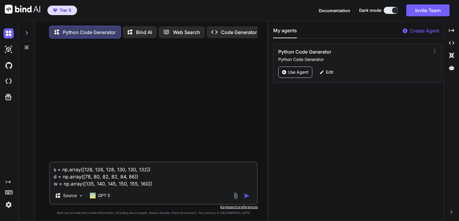
paste textarea "1. Standardize the systolic and diastolic data by finding the z-scores. Assign …"
type textarea "x"
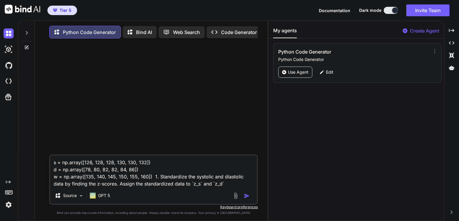
type textarea "s = np.array([126, 128, 128, 130, 130, 132]) d = np.array([78, 80, 82, 82, 84, …"
click at [247, 198] on img "button" at bounding box center [247, 196] width 6 height 6
type textarea "x"
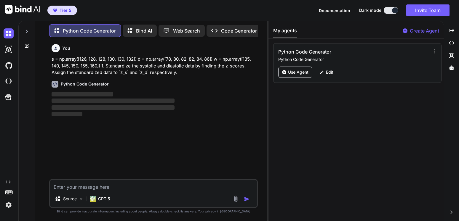
scroll to position [7, 0]
click at [451, 30] on icon "Created with Pixso." at bounding box center [451, 30] width 5 height 5
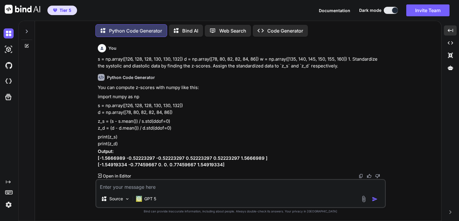
click at [122, 175] on p "Open in Editor" at bounding box center [117, 176] width 28 height 6
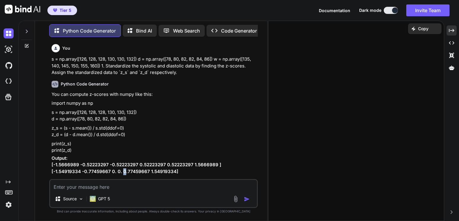
click at [122, 175] on div "Python Code Generator You can compute z-scores with numpy like this: import num…" at bounding box center [154, 131] width 205 height 110
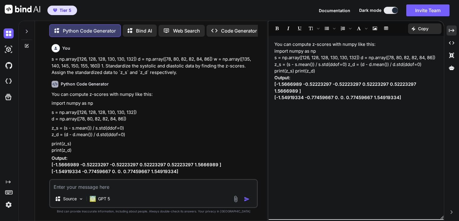
click at [52, 127] on p "z_s = (s - s.mean()) / s.std(ddof=0) z_d = (d - d.mean()) / d.std(ddof=0)" at bounding box center [154, 131] width 205 height 13
click at [89, 141] on p "print(z_s) print(z_d)" at bounding box center [154, 147] width 205 height 13
click at [78, 150] on p "print(z_s) print(z_d)" at bounding box center [154, 147] width 205 height 13
drag, startPoint x: 64, startPoint y: 142, endPoint x: 57, endPoint y: 135, distance: 10.5
click at [62, 140] on div "You can compute z-scores with numpy like this: import numpy as np s = np.array(…" at bounding box center [154, 133] width 205 height 84
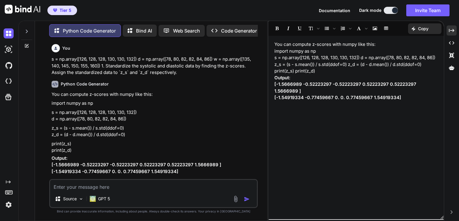
click at [56, 134] on p "z_s = (s - s.mean()) / s.std(ddof=0) z_d = (d - d.mean()) / d.std(ddof=0)" at bounding box center [154, 131] width 205 height 13
click at [52, 128] on p "z_s = (s - s.mean()) / s.std(ddof=0) z_d = (d - d.mean()) / d.std(ddof=0)" at bounding box center [154, 131] width 205 height 13
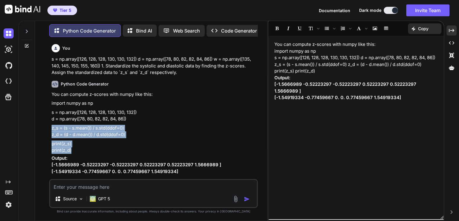
drag, startPoint x: 52, startPoint y: 128, endPoint x: 79, endPoint y: 151, distance: 35.4
click at [79, 151] on div "You can compute z-scores with numpy like this: import numpy as np s = np.array(…" at bounding box center [154, 133] width 205 height 84
copy div "z_s = (s - s.mean()) / s.std(ddof=0) z_d = (d - d.mean()) / d.std(ddof=0) print…"
click at [85, 189] on textarea at bounding box center [153, 185] width 207 height 11
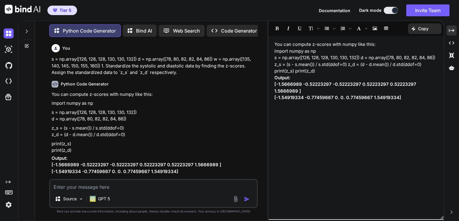
paste textarea "2. Find the covariance matrix of the standardized data using `np.cov()` and ass…"
type textarea "x"
type textarea "2. Find the covariance matrix of the standardized data using `np.cov()` and ass…"
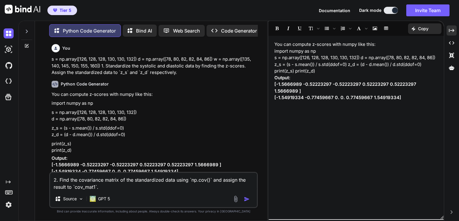
type textarea "x"
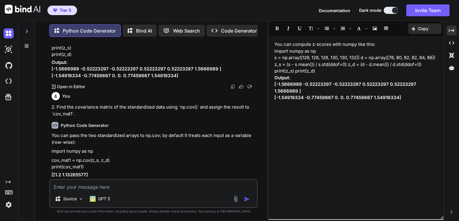
scroll to position [113, 0]
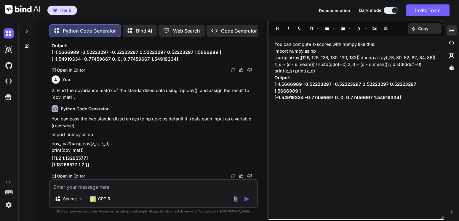
click at [83, 151] on p "cov_mat1 = np.cov(z_s, z_d) print(cov_mat1)" at bounding box center [154, 147] width 205 height 13
drag, startPoint x: 83, startPoint y: 151, endPoint x: 50, endPoint y: 147, distance: 33.2
click at [50, 147] on div "You s = np.array([126, 128, 128, 130, 130, 132]) d = np.array([78, 80, 82, 82, …" at bounding box center [153, 111] width 207 height 138
copy p "cov_mat1 = np.cov(z_s, z_d) print(cov_mat1)"
click at [82, 190] on textarea at bounding box center [153, 185] width 207 height 11
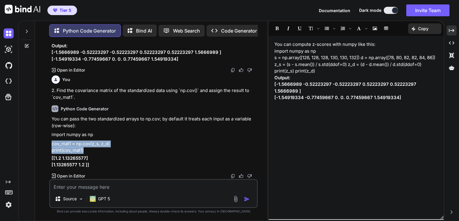
click at [82, 190] on textarea at bounding box center [153, 185] width 207 height 11
type textarea "x"
type textarea "s"
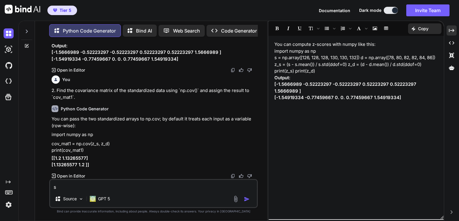
type textarea "x"
type textarea "sh"
type textarea "x"
type textarea "sho"
type textarea "x"
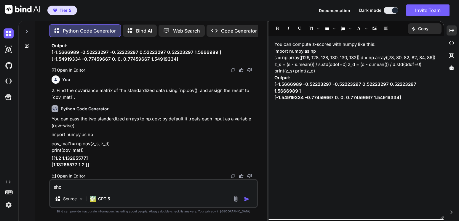
type textarea "show"
type textarea "x"
type textarea "show"
type textarea "x"
type textarea "show m"
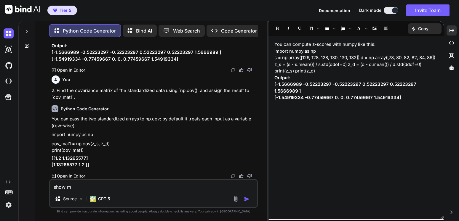
type textarea "x"
type textarea "show me"
type textarea "x"
type textarea "show me"
type textarea "x"
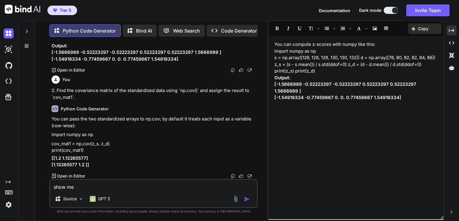
type textarea "show me t"
type textarea "x"
type textarea "show me th"
type textarea "x"
type textarea "show me the"
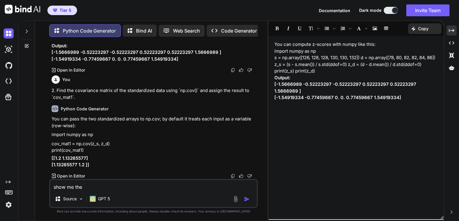
type textarea "x"
type textarea "show me the"
type textarea "x"
type textarea "show me the h"
type textarea "x"
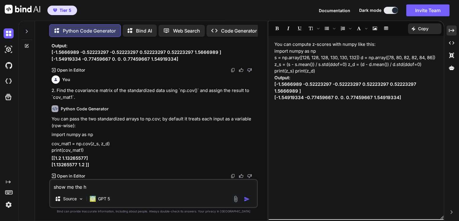
type textarea "show me the ha"
type textarea "x"
type textarea "show me the han"
type textarea "x"
type textarea "show me the hand"
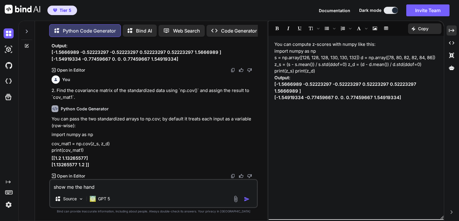
type textarea "x"
type textarea "show me the hand"
type textarea "x"
type textarea "show me the hand c"
type textarea "x"
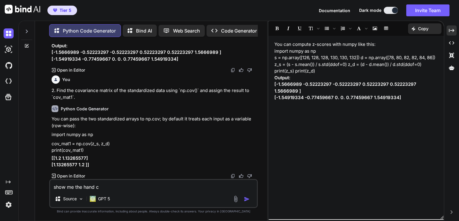
type textarea "show me the hand ca"
type textarea "x"
type textarea "show me the hand cal"
type textarea "x"
type textarea "show me the hand calc"
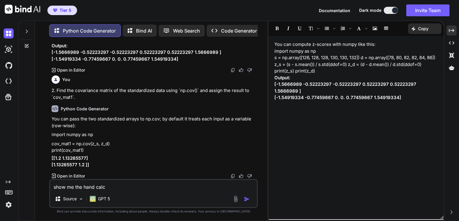
type textarea "x"
type textarea "show me the hand calcu"
type textarea "x"
type textarea "show me the hand calcul"
type textarea "x"
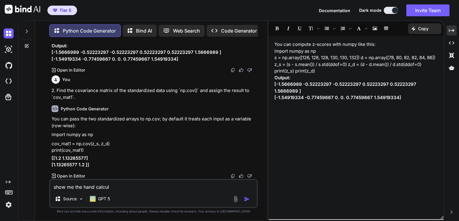
type textarea "show me the hand calcula"
type textarea "x"
type textarea "show me the hand calculat"
type textarea "x"
type textarea "show me the hand calculati"
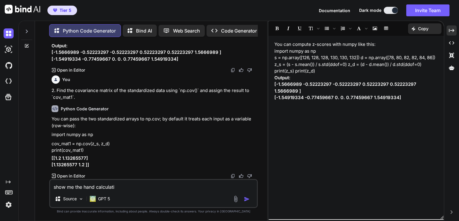
type textarea "x"
type textarea "show me the hand calculatio"
type textarea "x"
type textarea "show me the hand calculation"
type textarea "x"
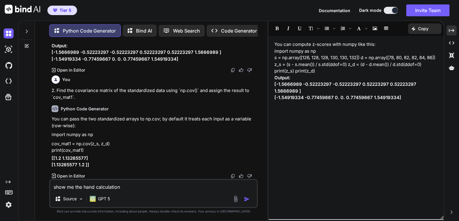
type textarea "show me the hand calculations"
type textarea "x"
type textarea "show me the hand calculations"
type textarea "x"
type textarea "show me the hand calculations t"
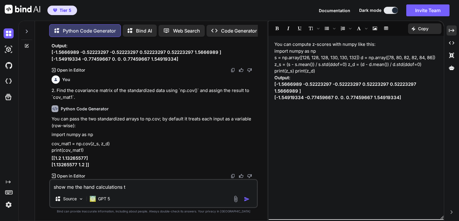
type textarea "x"
type textarea "show me the hand calculations to"
type textarea "x"
type textarea "show me the hand calculations to:"
type textarea "x"
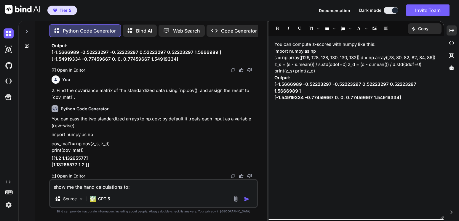
type textarea "show me the hand calculations to:"
paste textarea "3. **By hand, on paper**, find the eigenvalues and eigenvectors of the above co…"
type textarea "x"
type textarea "show me the hand calculations to: 3. **By hand, on paper**, find the eigenvalue…"
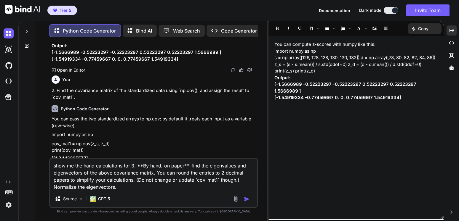
type textarea "x"
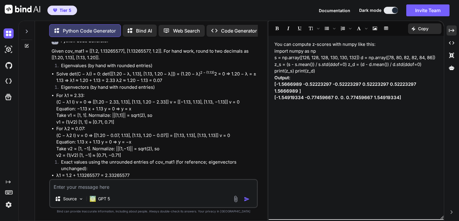
scroll to position [324, 0]
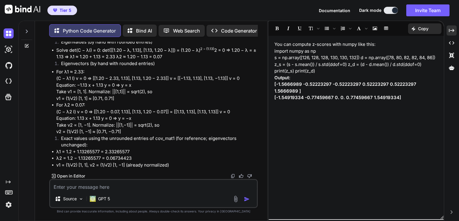
click at [92, 186] on textarea at bounding box center [153, 185] width 207 height 11
paste textarea "4. Use `np.linalg.eig()` to find the eigenvalues and eigenvectors of the covari…"
type textarea "x"
type textarea "4. Use `np.linalg.eig()` to find the eigenvalues and eigenvectors of the covari…"
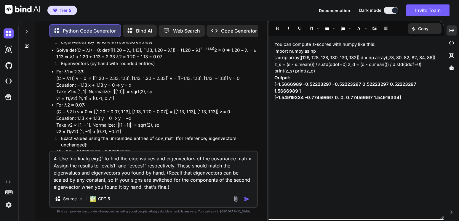
type textarea "x"
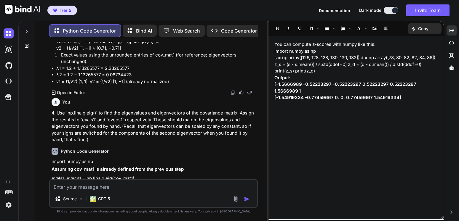
scroll to position [436, 0]
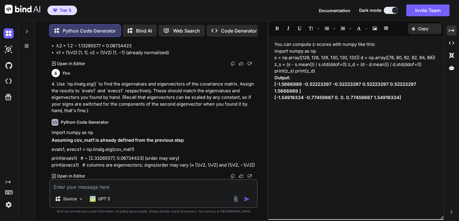
click at [58, 146] on div "import numpy as np Assuming cov_mat1 is already defined from the previous step …" at bounding box center [154, 149] width 205 height 39
click at [140, 147] on p "evals1, evecs1 = np.linalg.eig(cov_mat1)" at bounding box center [154, 149] width 205 height 7
drag, startPoint x: 145, startPoint y: 148, endPoint x: 138, endPoint y: 148, distance: 7.1
click at [145, 148] on p "evals1, evecs1 = np.linalg.eig(cov_mat1)" at bounding box center [154, 149] width 205 height 7
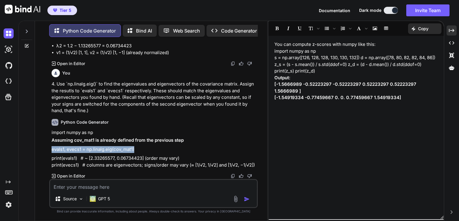
drag, startPoint x: 138, startPoint y: 148, endPoint x: 54, endPoint y: 149, distance: 84.2
click at [54, 149] on p "evals1, evecs1 = np.linalg.eig(cov_mat1)" at bounding box center [154, 149] width 205 height 7
copy p "evals1, evecs1 = np.linalg.eig(cov_mat1)"
drag, startPoint x: 76, startPoint y: 159, endPoint x: 52, endPoint y: 158, distance: 24.6
click at [52, 158] on p "print(evals1) # ~ [2.33265577, 0.06734423] (order may vary) print(evecs1) # col…" at bounding box center [154, 161] width 205 height 13
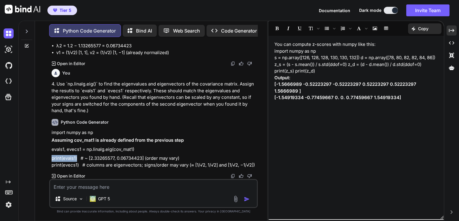
copy p "print(evals1)"
click at [71, 166] on p "print(evals1) # ~ [2.33265577, 0.06734423] (order may vary) print(evecs1) # col…" at bounding box center [154, 161] width 205 height 13
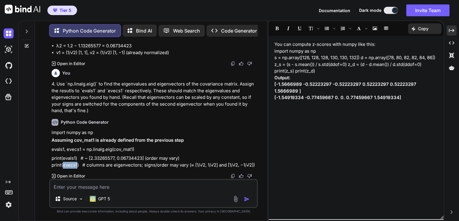
click at [78, 165] on p "print(evals1) # ~ [2.33265577, 0.06734423] (order may vary) print(evecs1) # col…" at bounding box center [154, 161] width 205 height 13
click at [79, 165] on p "print(evals1) # ~ [2.33265577, 0.06734423] (order may vary) print(evecs1) # col…" at bounding box center [154, 161] width 205 height 13
drag, startPoint x: 79, startPoint y: 165, endPoint x: 58, endPoint y: 165, distance: 20.2
click at [63, 165] on p "print(evals1) # ~ [2.33265577, 0.06734423] (order may vary) print(evecs1) # col…" at bounding box center [154, 161] width 205 height 13
click at [55, 165] on p "print(evals1) # ~ [2.33265577, 0.06734423] (order may vary) print(evecs1) # col…" at bounding box center [154, 161] width 205 height 13
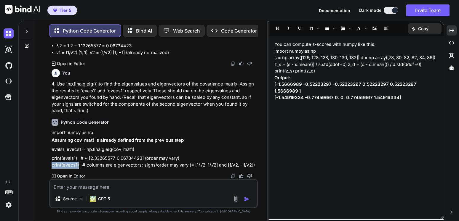
drag, startPoint x: 52, startPoint y: 165, endPoint x: 79, endPoint y: 167, distance: 27.1
click at [79, 167] on p "print(evals1) # ~ [2.33265577, 0.06734423] (order may vary) print(evecs1) # col…" at bounding box center [154, 161] width 205 height 13
copy p "print(evecs1)"
click at [71, 184] on textarea at bounding box center [153, 185] width 207 height 11
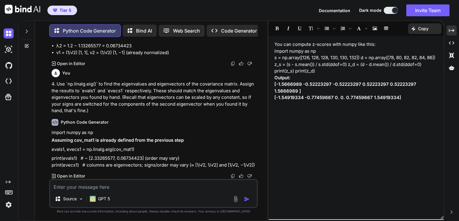
paste textarea "5. Construct `D_bp`, the matrix whose columns are the original standardized dat…"
type textarea "x"
type textarea "5. Construct `D_bp`, the matrix whose columns are the original standardized dat…"
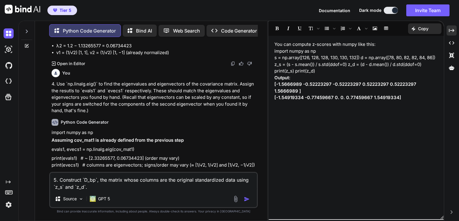
type textarea "x"
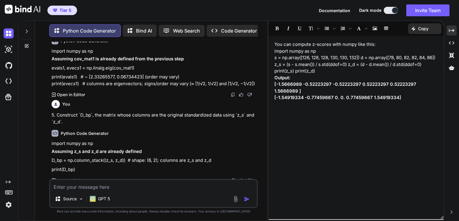
scroll to position [522, 0]
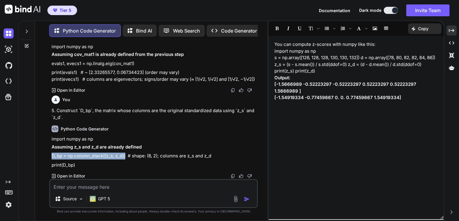
drag, startPoint x: 52, startPoint y: 156, endPoint x: 126, endPoint y: 159, distance: 74.2
click at [126, 159] on p "D_bp = np.column_stack((z_s, z_d)) # shape: (6, 2); columns are z_s and z_d" at bounding box center [154, 156] width 205 height 7
copy p "D_bp = np.column_stack((z_s, z_d))"
click at [72, 167] on p "print(D_bp)" at bounding box center [154, 165] width 205 height 7
click at [76, 166] on p "print(D_bp)" at bounding box center [154, 165] width 205 height 7
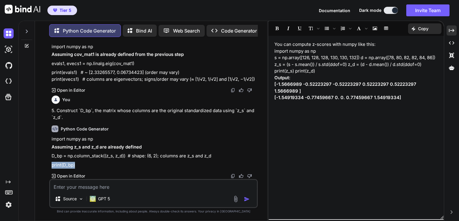
drag, startPoint x: 76, startPoint y: 166, endPoint x: 55, endPoint y: 165, distance: 20.5
click at [55, 165] on p "print(D_bp)" at bounding box center [154, 165] width 205 height 7
copy p "print(D_bp)"
click at [210, 156] on p "D_bp = np.column_stack((z_s, z_d)) # shape: (6, 2); columns are z_s and z_d" at bounding box center [154, 156] width 205 height 7
click at [129, 156] on p "D_bp = np.column_stack((z_s, z_d)) # shape: (6, 2); columns are z_s and z_d" at bounding box center [154, 156] width 205 height 7
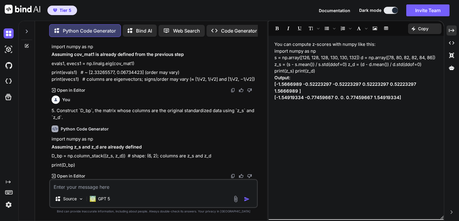
click at [144, 156] on p "D_bp = np.column_stack((z_s, z_d)) # shape: (6, 2); columns are z_s and z_d" at bounding box center [154, 156] width 205 height 7
click at [161, 156] on p "D_bp = np.column_stack((z_s, z_d)) # shape: (6, 2); columns are z_s and z_d" at bounding box center [154, 156] width 205 height 7
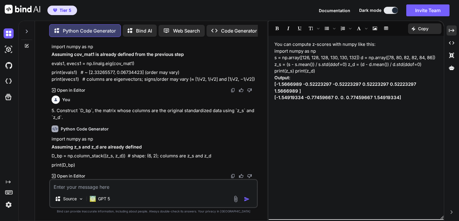
click at [128, 157] on p "D_bp = np.column_stack((z_s, z_d)) # shape: (6, 2); columns are z_s and z_d" at bounding box center [154, 156] width 205 height 7
drag, startPoint x: 163, startPoint y: 155, endPoint x: 213, endPoint y: 159, distance: 50.3
click at [199, 157] on p "D_bp = np.column_stack((z_s, z_d)) # shape: (6, 2); columns are z_s and z_d" at bounding box center [154, 156] width 205 height 7
click at [214, 159] on p "D_bp = np.column_stack((z_s, z_d)) # shape: (6, 2); columns are z_s and z_d" at bounding box center [154, 156] width 205 height 7
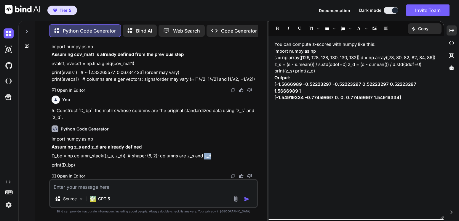
click at [116, 190] on textarea at bounding box center [153, 185] width 207 height 11
paste textarea "6. Find the prinicipal components by multiplying the matrices, `D_bp` and `evec…"
type textarea "x"
type textarea "6. Find the prinicipal components by multiplying the matrices, `D_bp` and `evec…"
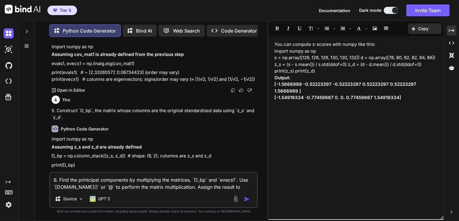
type textarea "x"
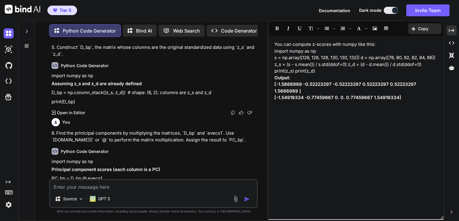
scroll to position [627, 0]
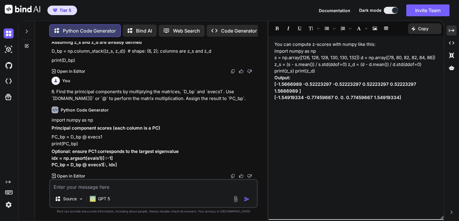
click at [52, 138] on p "PC_bp = D_bp @ evecs1 print(PC_bp)" at bounding box center [154, 140] width 205 height 13
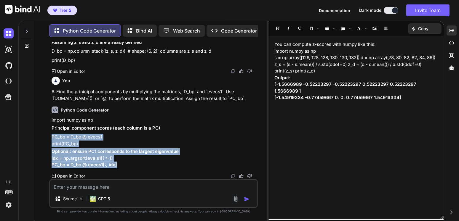
drag, startPoint x: 52, startPoint y: 138, endPoint x: 118, endPoint y: 168, distance: 72.8
click at [118, 168] on div "import numpy as np Principal component scores (each column is a PC) PC_bp = D_b…" at bounding box center [154, 143] width 205 height 52
copy div "PC_bp = D_bp @ evecs1 print(PC_bp) Optional: ensure PC1 corresponds to the larg…"
click at [118, 183] on textarea at bounding box center [153, 185] width 207 height 11
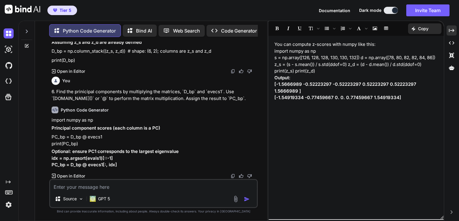
paste textarea "7. Separate the principal components from `PC_bp`. Assign them to `PC1_bp` and …"
type textarea "x"
type textarea "7. Separate the principal components from `PC_bp`. Assign them to `PC1_bp` and …"
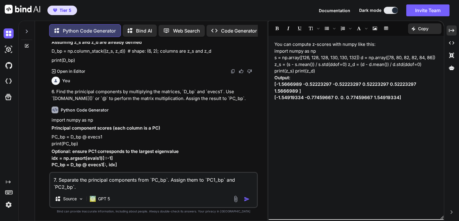
type textarea "x"
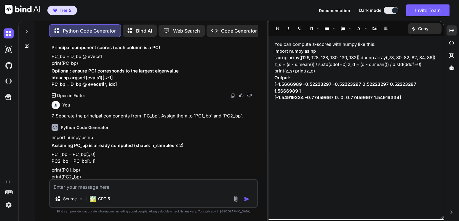
scroll to position [734, 0]
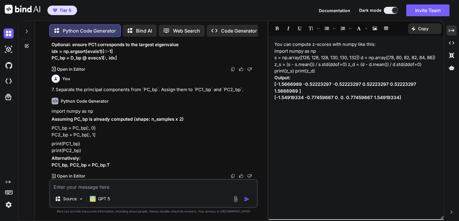
click at [94, 148] on p "print(PC1_bp) print(PC2_bp)" at bounding box center [154, 147] width 205 height 13
click at [90, 151] on p "print(PC1_bp) print(PC2_bp)" at bounding box center [154, 147] width 205 height 13
drag, startPoint x: 90, startPoint y: 151, endPoint x: 63, endPoint y: 130, distance: 33.7
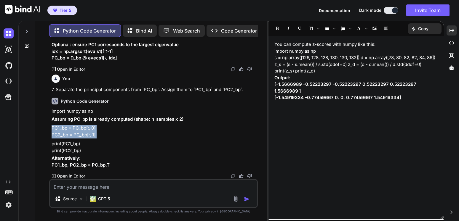
click at [57, 127] on div "import numpy as np Assuming PC_bp is already computed (shape: n_samples x 2) PC…" at bounding box center [154, 138] width 205 height 60
click at [101, 188] on textarea at bounding box center [153, 185] width 207 height 11
paste textarea "8. Use `sklearn`'s `PCA` class to find the principal components of the data `D_…"
type textarea "x"
type textarea "8. Use `sklearn`'s `PCA` class to find the principal components of the data `D_…"
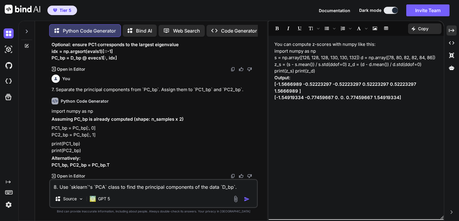
type textarea "x"
type textarea "8. Use `sklearn`'s `PCA` class to find the principal components of the data `D_…"
type textarea "x"
type textarea "8. Use `sklearn`'s `PCA` class to find the principal components of the data `D_…"
type textarea "x"
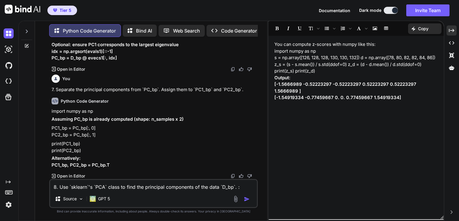
type textarea "8. Use `sklearn`'s `PCA` class to find the principal components of the data `D_…"
type textarea "x"
type textarea "8. Use `sklearn`'s `PCA` class to find the principal components of the data `D_…"
type textarea "x"
type textarea "8. Use `sklearn`'s `PCA` class to find the principal components of the data `D_…"
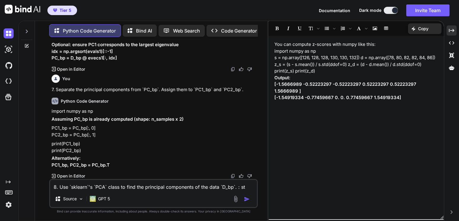
type textarea "x"
type textarea "8. Use `sklearn`'s `PCA` class to find the principal components of the data `D_…"
type textarea "x"
type textarea "8. Use `sklearn`'s `PCA` class to find the principal components of the data `D_…"
type textarea "x"
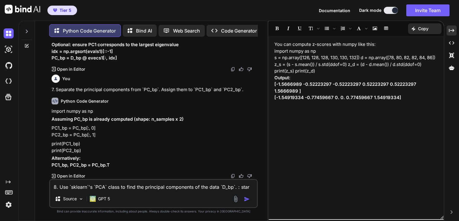
type textarea "8. Use `sklearn`'s `PCA` class to find the principal components of the data `D_…"
type textarea "x"
type textarea "8. Use `sklearn`'s `PCA` class to find the principal components of the data `D_…"
type textarea "x"
type textarea "8. Use `sklearn`'s `PCA` class to find the principal components of the data `D_…"
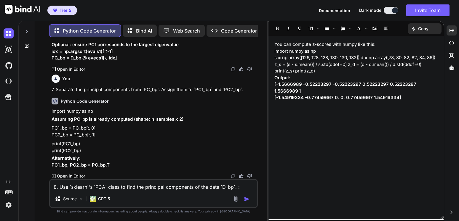
type textarea "x"
type textarea "8. Use `sklearn`'s `PCA` class to find the principal components of the data `D_…"
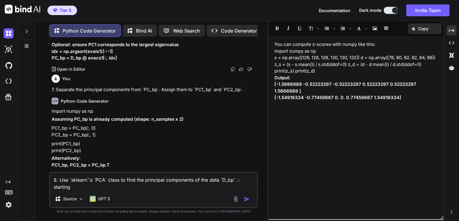
type textarea "x"
type textarea "8. Use `sklearn`'s `PCA` class to find the principal components of the data `D_…"
type textarea "x"
type textarea "8. Use `sklearn`'s `PCA` class to find the principal components of the data `D_…"
type textarea "x"
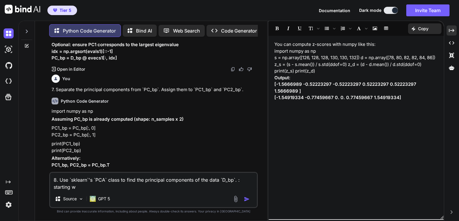
type textarea "8. Use `sklearn`'s `PCA` class to find the principal components of the data `D_…"
type textarea "x"
type textarea "8. Use `sklearn`'s `PCA` class to find the principal components of the data `D_…"
type textarea "x"
type textarea "8. Use `sklearn`'s `PCA` class to find the principal components of the data `D_…"
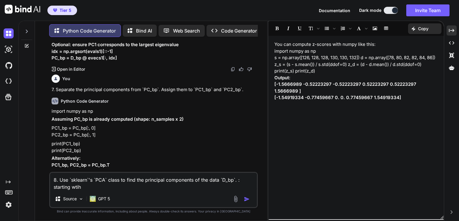
type textarea "x"
type textarea "8. Use `sklearn`'s `PCA` class to find the principal components of the data `D_…"
type textarea "x"
type textarea "8. Use `sklearn`'s `PCA` class to find the principal components of the data `D_…"
click at [109, 189] on textarea "8. Use `sklearn`'s `PCA` class to find the principal components of the data `D_…" at bounding box center [153, 182] width 207 height 18
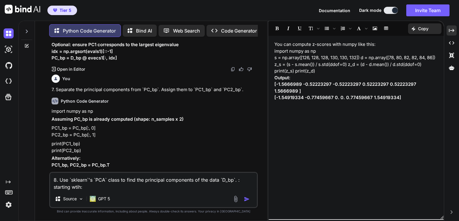
paste textarea "pca1 = PCA(n_components = 1, random_state = 0) pca_data1 = [DOMAIN_NAME]_transf…"
type textarea "x"
type textarea "8. Use `sklearn`'s `PCA` class to find the principal components of the data `D_…"
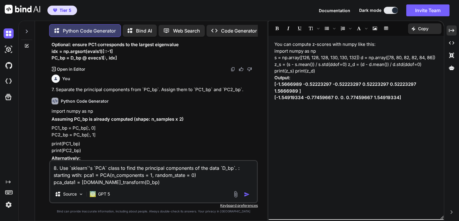
type textarea "x"
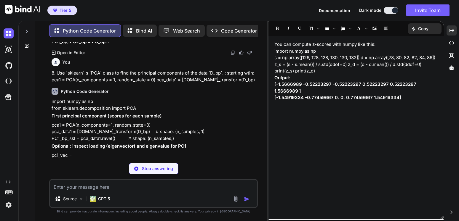
scroll to position [860, 0]
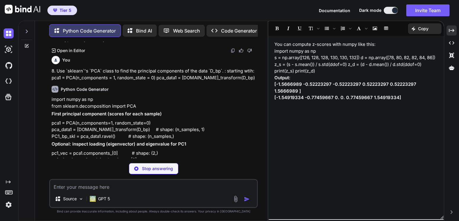
type textarea "x"
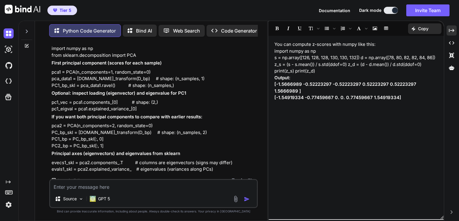
scroll to position [915, 0]
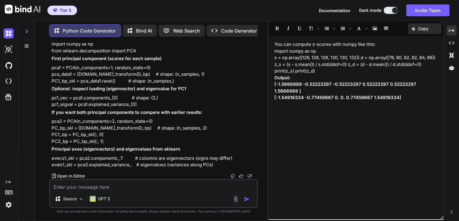
click at [52, 81] on p "pca1 = PCA(n_components=1, random_state=0) pca_data1 = [DOMAIN_NAME]_transform(…" at bounding box center [154, 75] width 205 height 20
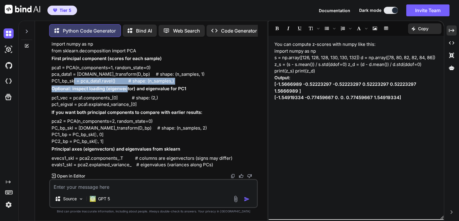
drag, startPoint x: 82, startPoint y: 84, endPoint x: 127, endPoint y: 87, distance: 44.8
click at [127, 87] on div "import numpy as np from sklearn.decomposition import PCA First principal compon…" at bounding box center [154, 105] width 205 height 128
click at [140, 81] on p "pca1 = PCA(n_components=1, random_state=0) pca_data1 = [DOMAIN_NAME]_transform(…" at bounding box center [154, 75] width 205 height 20
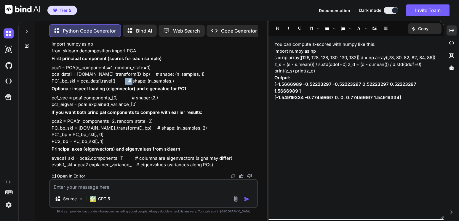
click at [140, 81] on p "pca1 = PCA(n_components=1, random_state=0) pca_data1 = [DOMAIN_NAME]_transform(…" at bounding box center [154, 75] width 205 height 20
click at [115, 82] on p "pca1 = PCA(n_components=1, random_state=0) pca_data1 = [DOMAIN_NAME]_transform(…" at bounding box center [154, 75] width 205 height 20
click at [85, 183] on textarea at bounding box center [153, 185] width 207 height 11
paste textarea "10. Find the percentage of total variance captured by the first principal compo…"
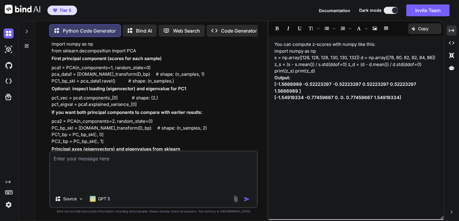
type textarea "x"
type textarea "10. Find the percentage of total variance captured by the first principal compo…"
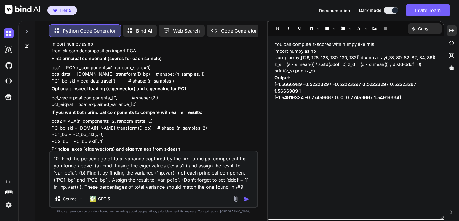
type textarea "x"
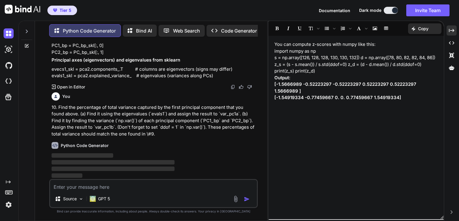
scroll to position [999, 0]
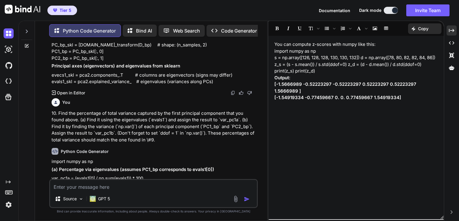
drag, startPoint x: 296, startPoint y: 219, endPoint x: 328, endPoint y: 48, distance: 173.6
click at [370, 9] on span "Dark mode" at bounding box center [370, 10] width 22 height 6
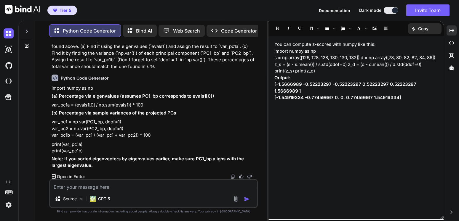
scroll to position [1073, 0]
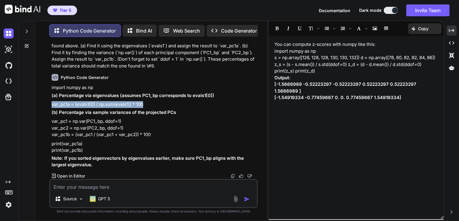
drag, startPoint x: 152, startPoint y: 104, endPoint x: 52, endPoint y: 105, distance: 99.9
click at [52, 105] on p "var_pc1a = (evals1[0] / np.sum(evals1)) * 100" at bounding box center [154, 104] width 205 height 7
copy p "var_pc1a = (evals1[0] / np.sum(evals1)) * 100"
click at [52, 122] on p "var_pc1 = np.var(PC1_bp, ddof=1) var_pc2 = np.var(PC2_bp, ddof=1) var_pc1b = (v…" at bounding box center [154, 128] width 205 height 20
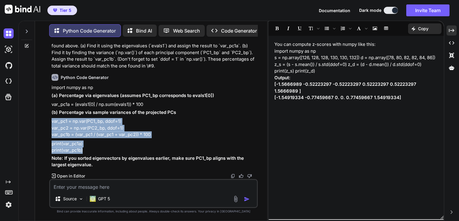
drag, startPoint x: 52, startPoint y: 122, endPoint x: 105, endPoint y: 148, distance: 59.4
click at [105, 148] on div "import numpy as np (a) Percentage via eigenvalues (assumes PC1_bp corresponds t…" at bounding box center [154, 126] width 205 height 84
copy div "var_pc1 = np.var(PC1_bp, ddof=1) var_pc2 = np.var(PC2_bp, ddof=1) var_pc1b = (v…"
click at [113, 184] on textarea at bounding box center [153, 185] width 207 height 11
click at [113, 185] on textarea at bounding box center [153, 185] width 207 height 11
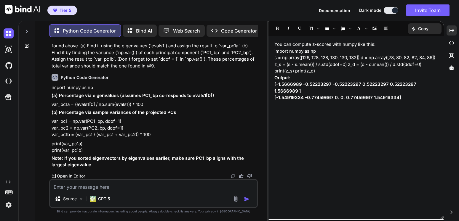
paste textarea "diamonds = sns.load_dataset('diamonds') diamonds.head()"
type textarea "x"
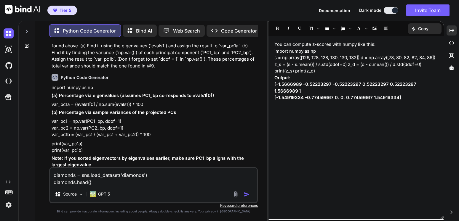
type textarea "diamonds = sns.load_dataset('diamonds') diamonds.head()"
click at [112, 184] on textarea "diamonds = sns.load_dataset('diamonds') diamonds.head()" at bounding box center [153, 177] width 207 height 18
type textarea "x"
type textarea "diamonds = sns.load_dataset('diamonds') diamonds.head()"
paste textarea "12. We'll work with the `x`, `y`, and `z` columns. Standardize these columns an…"
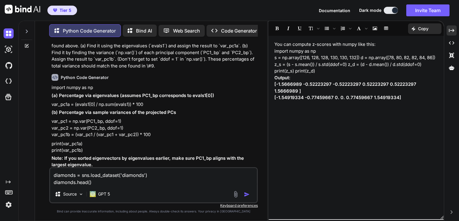
type textarea "x"
type textarea "diamonds = sns.load_dataset('diamonds') diamonds.head() 12. We'll work with the…"
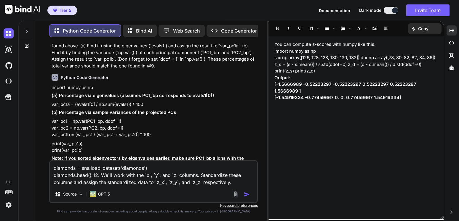
type textarea "x"
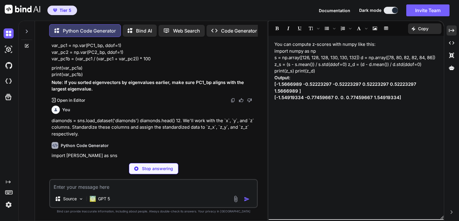
scroll to position [1143, 0]
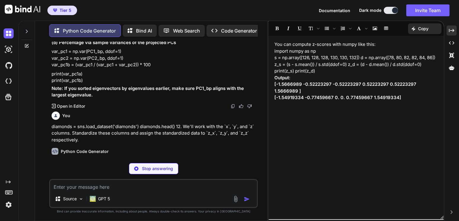
type textarea "x"
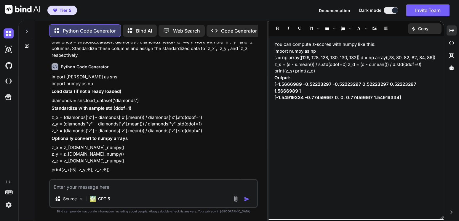
scroll to position [1232, 0]
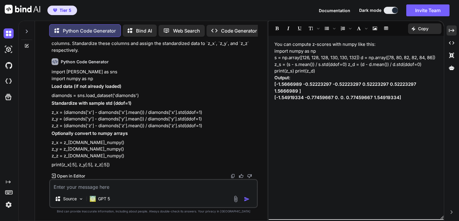
click at [52, 112] on p "z_x = (diamonds['x'] - diamonds['x'].mean()) / diamonds['x'].std(ddof=1) z_y = …" at bounding box center [154, 119] width 205 height 20
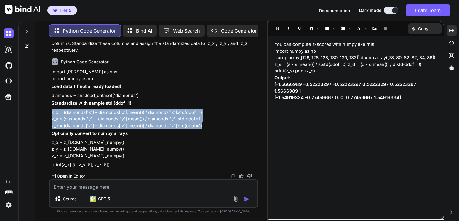
drag, startPoint x: 52, startPoint y: 112, endPoint x: 206, endPoint y: 124, distance: 155.2
click at [206, 124] on p "z_x = (diamonds['x'] - diamonds['x'].mean()) / diamonds['x'].std(ddof=1) z_y = …" at bounding box center [154, 119] width 205 height 20
click at [52, 166] on p "print(z_x[:5], z_y[:5], z_z[:5])" at bounding box center [154, 165] width 205 height 7
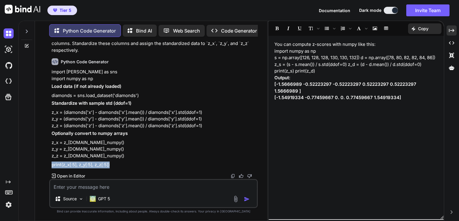
drag, startPoint x: 52, startPoint y: 166, endPoint x: 114, endPoint y: 167, distance: 62.0
click at [114, 167] on p "print(z_x[:5], z_y[:5], z_z[:5])" at bounding box center [154, 165] width 205 height 7
click at [98, 189] on textarea at bounding box center [153, 185] width 207 height 11
type textarea "x"
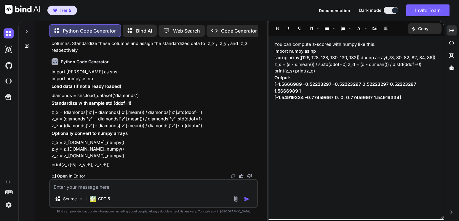
type textarea "i"
type textarea "x"
type textarea "i"
type textarea "x"
type textarea "i t"
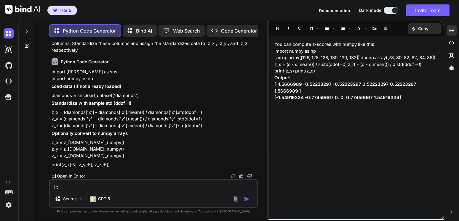
type textarea "x"
type textarea "i th"
type textarea "x"
type textarea "i thi"
type textarea "x"
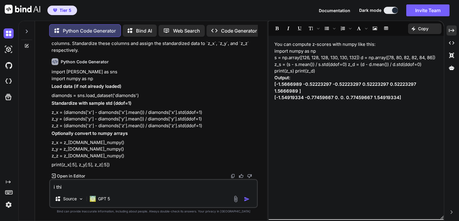
type textarea "i thin"
type textarea "x"
type textarea "i think"
type textarea "x"
type textarea "i think"
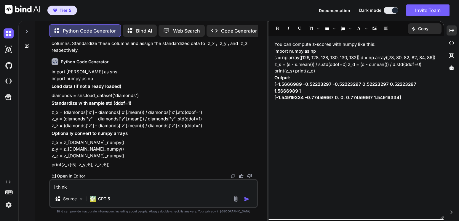
type textarea "x"
type textarea "i think y"
type textarea "x"
type textarea "i think yo"
type textarea "x"
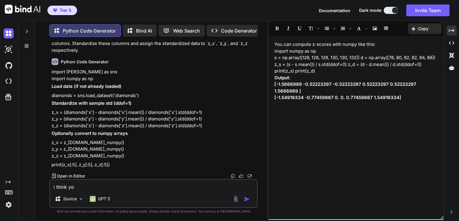
type textarea "i think you"
type textarea "x"
type textarea "i think you"
type textarea "x"
type textarea "i think you g"
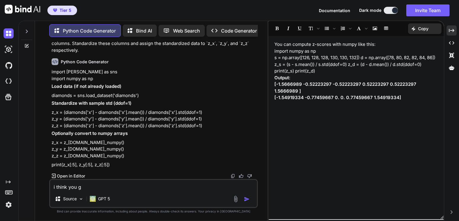
type textarea "x"
type textarea "i think you go"
type textarea "x"
type textarea "i think you got"
type textarea "x"
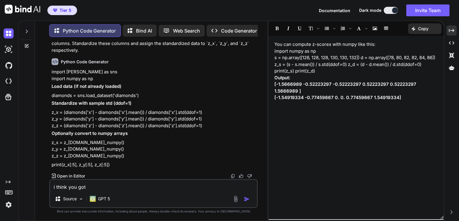
type textarea "i think you got"
type textarea "x"
type textarea "i think you got a"
type textarea "x"
type textarea "i think you got a"
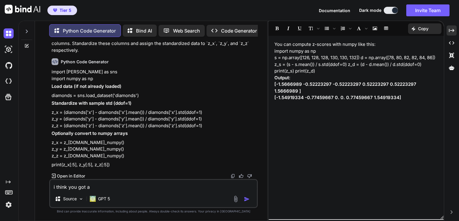
type textarea "x"
type textarea "i think you got a l"
type textarea "x"
type textarea "i think you got a li"
paste textarea "13. Create a NumPy array with rows being the standardized data, and assign the …"
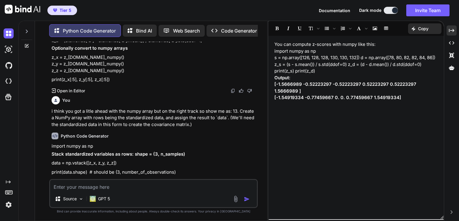
scroll to position [1325, 0]
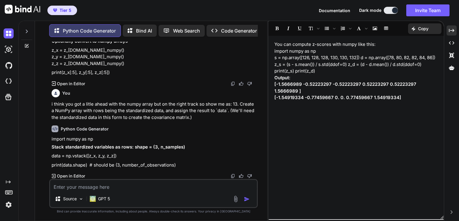
click at [52, 156] on p "data = np.vstack([z_x, z_y, z_z])" at bounding box center [154, 156] width 205 height 7
drag, startPoint x: 52, startPoint y: 156, endPoint x: 85, endPoint y: 162, distance: 34.1
click at [85, 162] on div "import numpy as np Stack standardized variables as rows: shape = (3, n_samples)…" at bounding box center [154, 152] width 205 height 33
click at [85, 162] on p "print(data.shape) # should be (3, number_of_observations)" at bounding box center [154, 165] width 205 height 7
click at [53, 156] on p "data = np.vstack([z_x, z_y, z_z])" at bounding box center [154, 156] width 205 height 7
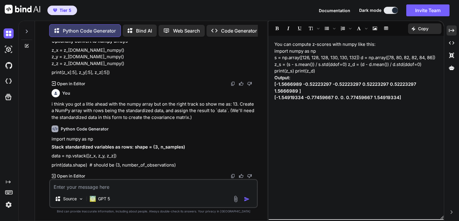
drag, startPoint x: 71, startPoint y: 159, endPoint x: 57, endPoint y: 160, distance: 13.6
click at [70, 160] on div "import numpy as np Stack standardized variables as rows: shape = (3, n_samples)…" at bounding box center [154, 152] width 205 height 33
click at [54, 158] on p "data = np.vstack([z_x, z_y, z_z])" at bounding box center [154, 156] width 205 height 7
click at [52, 157] on p "data = np.vstack([z_x, z_y, z_z])" at bounding box center [154, 156] width 205 height 7
drag, startPoint x: 53, startPoint y: 157, endPoint x: 64, endPoint y: 158, distance: 10.7
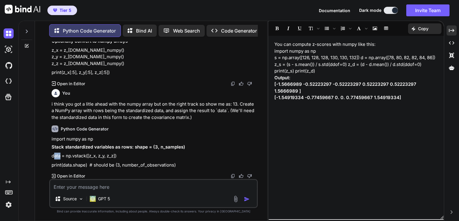
click at [60, 157] on p "data = np.vstack([z_x, z_y, z_z])" at bounding box center [154, 156] width 205 height 7
click at [76, 163] on p "print(data.shape) # should be (3, number_of_observations)" at bounding box center [154, 165] width 205 height 7
click at [55, 157] on p "data = np.vstack([z_x, z_y, z_z])" at bounding box center [154, 156] width 205 height 7
drag, startPoint x: 52, startPoint y: 156, endPoint x: 87, endPoint y: 165, distance: 36.2
click at [87, 165] on div "import numpy as np Stack standardized variables as rows: shape = (3, n_samples)…" at bounding box center [154, 152] width 205 height 33
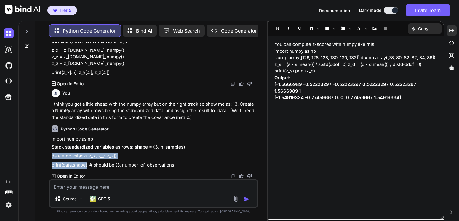
click at [121, 184] on textarea at bounding box center [153, 185] width 207 height 11
paste textarea "14. Find the covariance matrix of the standardized data using `data`. Assign th…"
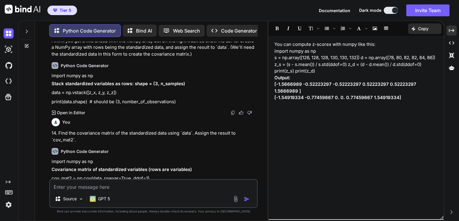
scroll to position [1411, 0]
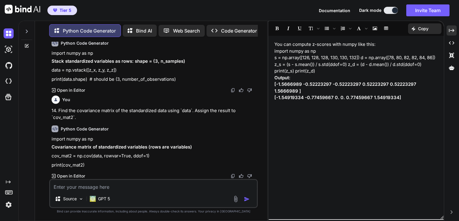
click at [92, 165] on p "print(cov_mat2)" at bounding box center [154, 165] width 205 height 7
drag, startPoint x: 82, startPoint y: 160, endPoint x: 73, endPoint y: 155, distance: 10.2
click at [73, 155] on div "import numpy as np Covariance matrix of standardized variables (rows are variab…" at bounding box center [154, 152] width 205 height 33
click at [95, 162] on p "print(cov_mat2)" at bounding box center [154, 165] width 205 height 7
click at [90, 166] on p "print(cov_mat2)" at bounding box center [154, 165] width 205 height 7
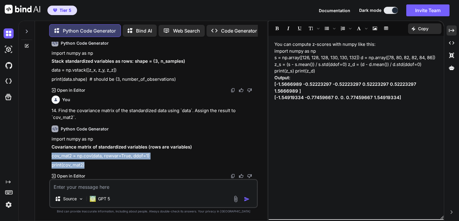
drag, startPoint x: 90, startPoint y: 166, endPoint x: 59, endPoint y: 157, distance: 31.8
click at [59, 157] on div "import numpy as np Covariance matrix of standardized variables (rows are variab…" at bounding box center [154, 152] width 205 height 33
click at [98, 189] on textarea at bounding box center [153, 185] width 207 height 11
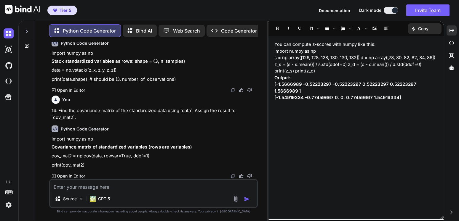
click at [90, 190] on textarea at bounding box center [153, 185] width 207 height 11
paste textarea "15. Find the eigenvalues and eigenvectors of the covariance matrix and assign t…"
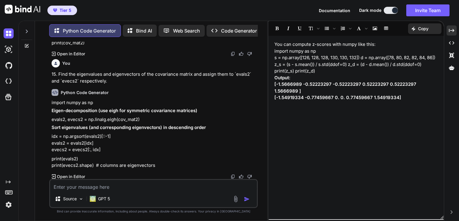
scroll to position [1534, 0]
drag, startPoint x: 147, startPoint y: 117, endPoint x: 52, endPoint y: 119, distance: 94.9
click at [52, 119] on p "evals2, evecs2 = np.linalg.eigh(cov_mat2)" at bounding box center [154, 119] width 205 height 7
click at [52, 157] on p "print(evals2) print(evecs2.shape) # columns are eigenvectors" at bounding box center [154, 161] width 205 height 13
drag, startPoint x: 82, startPoint y: 167, endPoint x: 70, endPoint y: 163, distance: 12.3
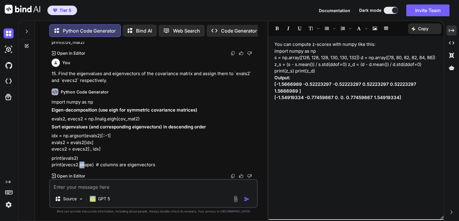
click at [78, 166] on p "print(evals2) print(evecs2.shape) # columns are eigenvectors" at bounding box center [154, 161] width 205 height 13
click at [94, 166] on p "print(evals2) print(evecs2.shape) # columns are eigenvectors" at bounding box center [154, 161] width 205 height 13
drag, startPoint x: 94, startPoint y: 166, endPoint x: 53, endPoint y: 159, distance: 41.5
click at [53, 159] on p "print(evals2) print(evecs2.shape) # columns are eigenvectors" at bounding box center [154, 161] width 205 height 13
click at [94, 189] on textarea at bounding box center [153, 185] width 207 height 11
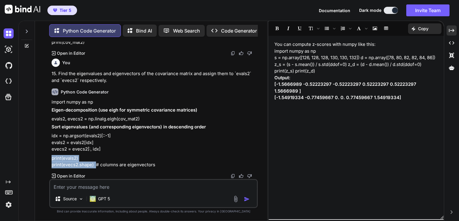
click at [95, 189] on textarea at bounding box center [153, 185] width 207 height 11
click at [122, 185] on textarea at bounding box center [153, 185] width 207 height 11
paste textarea "16. Notice that the eigenvalues are not in descending order. Reorder the eigenv…"
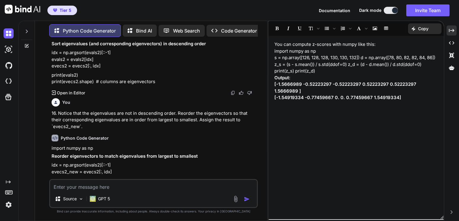
scroll to position [1624, 0]
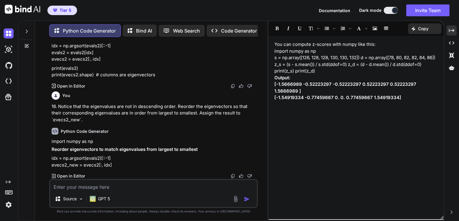
click at [52, 159] on p "idx = np.argsort(evals2)[::-1] evecs2_new = evecs2[:, idx]" at bounding box center [154, 161] width 205 height 13
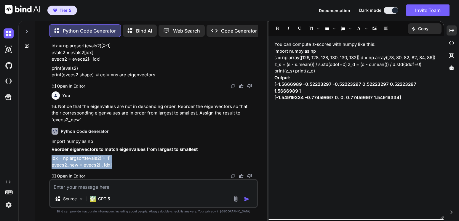
drag, startPoint x: 52, startPoint y: 159, endPoint x: 114, endPoint y: 163, distance: 61.8
click at [114, 163] on p "idx = np.argsort(evals2)[::-1] evecs2_new = evecs2[:, idx]" at bounding box center [154, 161] width 205 height 13
click at [106, 188] on textarea at bounding box center [153, 185] width 207 height 11
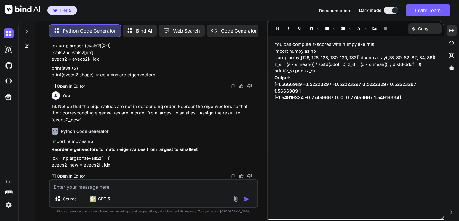
paste textarea "17. Construct `D_d`, the NumPy array whose columns are the standardized data."
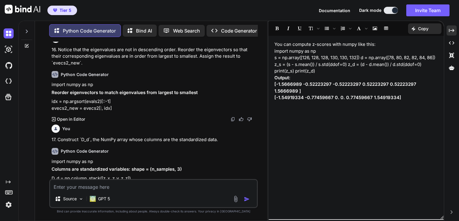
scroll to position [1694, 0]
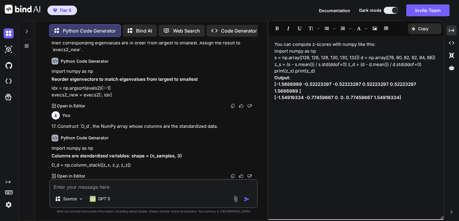
click at [134, 165] on p "D_d = np.column_stack([z_x, z_y, z_z])" at bounding box center [154, 165] width 205 height 7
drag, startPoint x: 114, startPoint y: 164, endPoint x: 100, endPoint y: 165, distance: 14.5
click at [90, 167] on p "D_d = np.column_stack([z_x, z_y, z_z])" at bounding box center [154, 165] width 205 height 7
click at [137, 167] on p "D_d = np.column_stack([z_x, z_y, z_z])" at bounding box center [154, 165] width 205 height 7
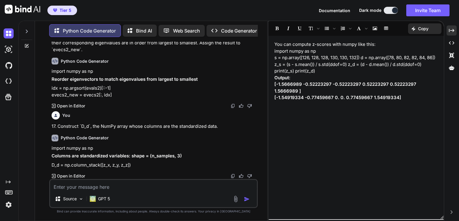
click at [136, 167] on p "D_d = np.column_stack([z_x, z_y, z_z])" at bounding box center [154, 165] width 205 height 7
click at [134, 165] on p "D_d = np.column_stack([z_x, z_y, z_z])" at bounding box center [154, 165] width 205 height 7
drag, startPoint x: 134, startPoint y: 165, endPoint x: 53, endPoint y: 162, distance: 80.4
click at [53, 162] on p "D_d = np.column_stack([z_x, z_y, z_z])" at bounding box center [154, 165] width 205 height 7
click at [109, 189] on textarea at bounding box center [153, 185] width 207 height 11
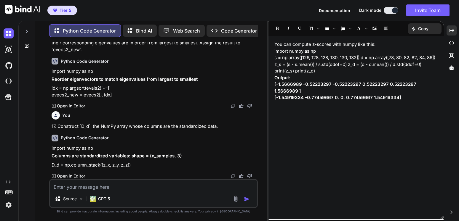
paste textarea "18. Find the principal components using `D_d` and `evecs2_new`. Assign the resu…"
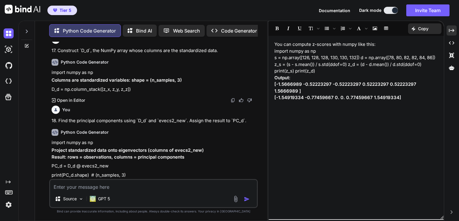
scroll to position [1780, 0]
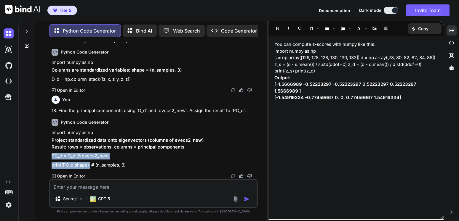
drag, startPoint x: 90, startPoint y: 163, endPoint x: 52, endPoint y: 156, distance: 38.7
click at [52, 156] on div "import numpy as np Project standardized data onto eigenvectors (columns of evec…" at bounding box center [154, 149] width 205 height 39
click at [110, 187] on textarea at bounding box center [153, 185] width 207 height 11
paste textarea "19. We want to reduce the original 3 dimensions to 2 dimensions, so we need the…"
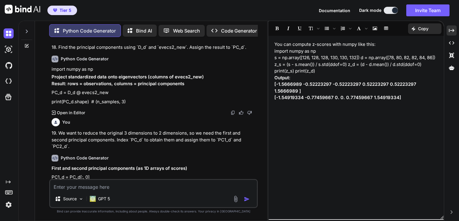
scroll to position [1856, 0]
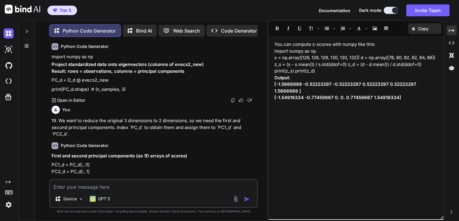
click at [92, 166] on p "PC1_d = PC_d[:, 0] PC2_d = PC_d[:, 1]" at bounding box center [154, 168] width 205 height 13
drag, startPoint x: 92, startPoint y: 166, endPoint x: 54, endPoint y: 160, distance: 39.1
click at [54, 162] on p "PC1_d = PC_d[:, 0] PC2_d = PC_d[:, 1]" at bounding box center [154, 168] width 205 height 13
click at [82, 186] on textarea at bounding box center [153, 185] width 207 height 11
paste textarea "pca2 = PCA(n_components = 2, random_state = 0) pca_data2 = [DOMAIN_NAME]_transf…"
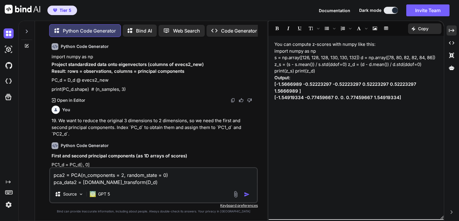
click at [150, 185] on textarea "pca2 = PCA(n_components = 2, random_state = 0) pca_data2 = [DOMAIN_NAME]_transf…" at bounding box center [153, 177] width 207 height 18
paste textarea "21. Index `pca_data2` to separate the first and second principal components. As…"
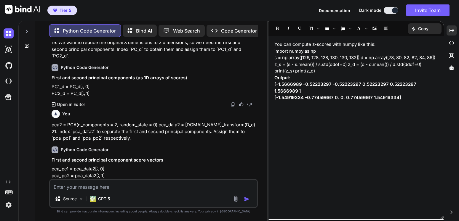
scroll to position [1938, 0]
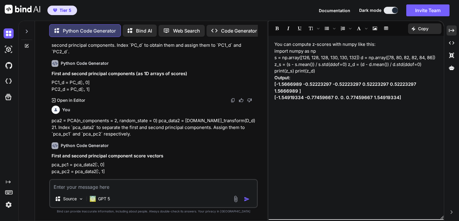
click at [109, 165] on p "pca_pc1 = pca_data2[:, 0] pca_pc2 = pca_data2[:, 1]" at bounding box center [154, 168] width 205 height 13
drag, startPoint x: 67, startPoint y: 156, endPoint x: 55, endPoint y: 155, distance: 11.6
click at [55, 162] on p "pca_pc1 = pca_data2[:, 0] pca_pc2 = pca_data2[:, 1]" at bounding box center [154, 168] width 205 height 13
click at [112, 166] on p "pca_pc1 = pca_data2[:, 0] pca_pc2 = pca_data2[:, 1]" at bounding box center [154, 168] width 205 height 13
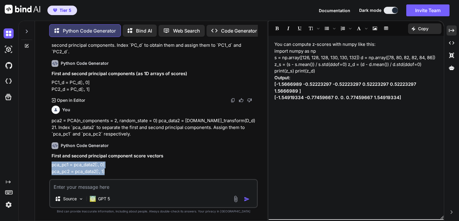
drag, startPoint x: 112, startPoint y: 166, endPoint x: 52, endPoint y: 158, distance: 60.7
click at [52, 162] on p "pca_pc1 = pca_data2[:, 0] pca_pc2 = pca_data2[:, 1]" at bounding box center [154, 168] width 205 height 13
click at [76, 188] on textarea at bounding box center [153, 185] width 207 height 11
paste textarea "22. Our principal components should be very close to those found by `sklearn`. …"
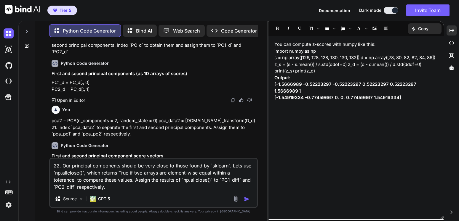
click at [115, 190] on textarea "22. Our principal components should be very close to those found by `sklearn`. …" at bounding box center [153, 175] width 207 height 32
paste textarea "PC1_diff = np.allclose(pca_pc1, PC1_d) PC1_diff"
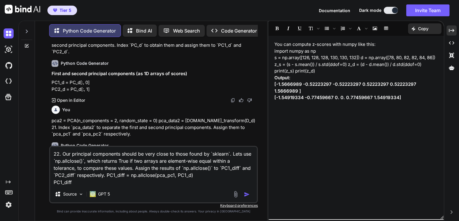
click at [170, 185] on textarea "22. Our principal components should be very close to those found by `sklearn`. …" at bounding box center [153, 166] width 207 height 39
paste textarea "PC2_diff = np.allclose(pca_pc2, PC2_d) PC2_diff"
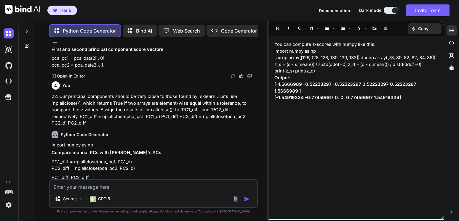
scroll to position [2051, 0]
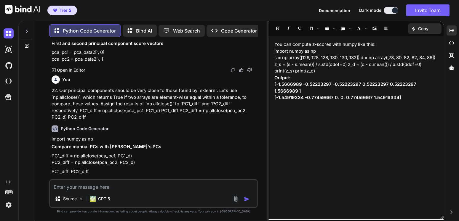
click at [81, 185] on textarea at bounding box center [153, 185] width 207 height 11
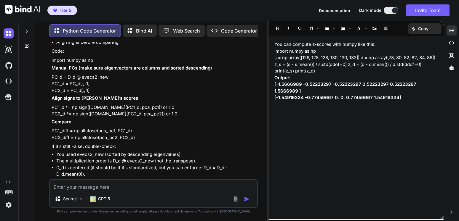
scroll to position [2267, 0]
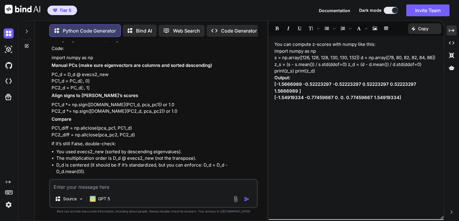
click at [140, 27] on p "Bind AI" at bounding box center [144, 30] width 16 height 7
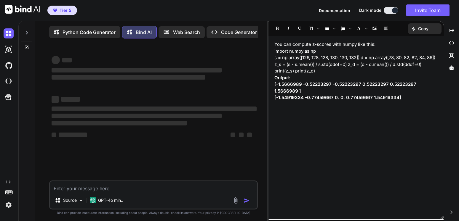
click at [93, 191] on textarea at bounding box center [153, 187] width 207 height 11
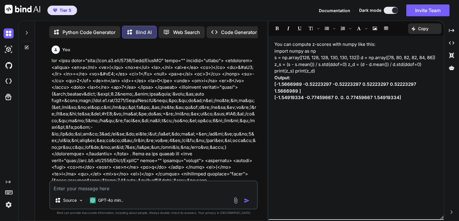
click at [93, 191] on textarea at bounding box center [153, 187] width 207 height 11
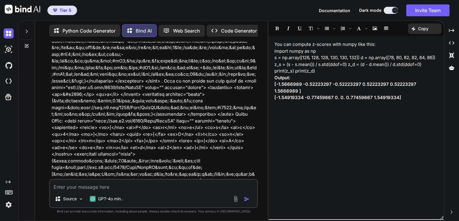
scroll to position [2063, 0]
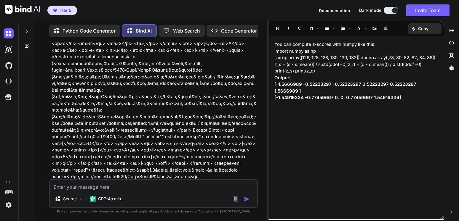
click at [98, 183] on textarea at bounding box center [153, 185] width 207 height 11
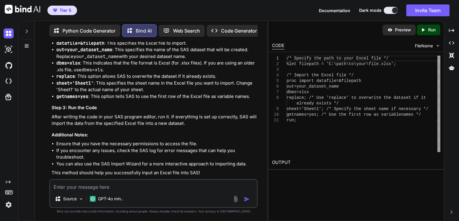
scroll to position [3268, 0]
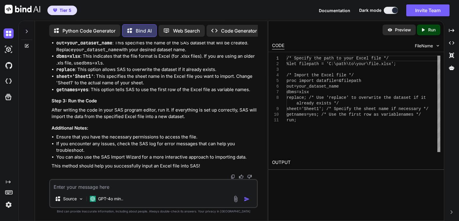
click at [92, 183] on textarea at bounding box center [153, 185] width 207 height 11
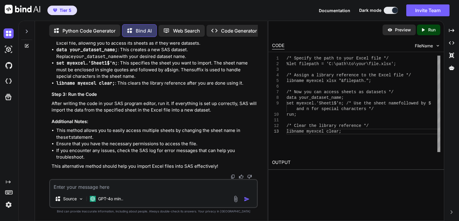
scroll to position [3644, 0]
click at [95, 185] on textarea at bounding box center [153, 185] width 207 height 11
click at [92, 185] on textarea at bounding box center [153, 185] width 207 height 11
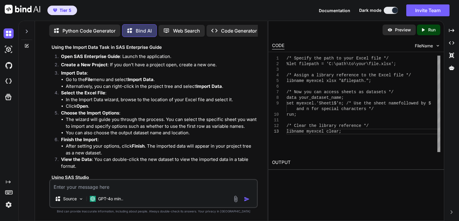
scroll to position [3662, 0]
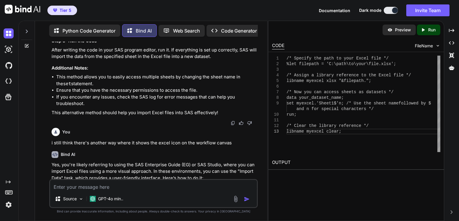
click at [78, 27] on p "Python Code Generator" at bounding box center [89, 30] width 53 height 7
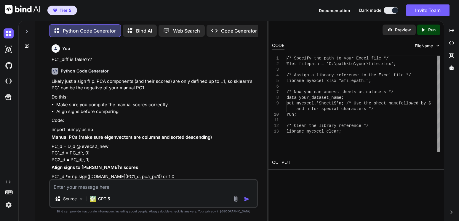
scroll to position [334, 0]
drag, startPoint x: 69, startPoint y: 189, endPoint x: 90, endPoint y: 183, distance: 21.9
click at [69, 189] on textarea "for this we had 97.1 and it should have been as 0.971...." at bounding box center [153, 185] width 207 height 11
click at [249, 200] on img "button" at bounding box center [247, 200] width 6 height 6
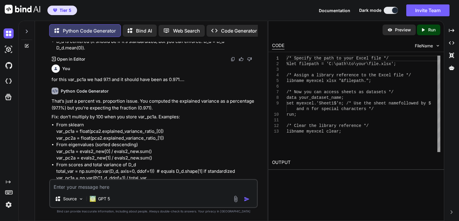
scroll to position [566, 0]
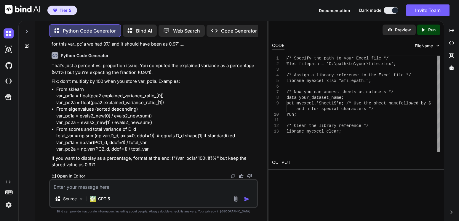
click at [124, 191] on div "Source GPT 5" at bounding box center [153, 193] width 209 height 29
click at [126, 189] on textarea at bounding box center [153, 185] width 207 height 11
paste textarea "Input: print(pca_assignment.evals2) Expected output: [2.93168637 0.02013635 0.0…"
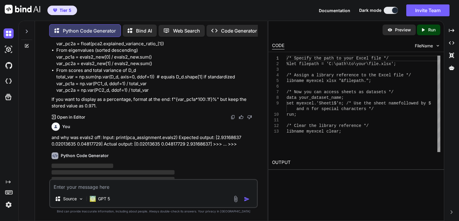
scroll to position [635, 0]
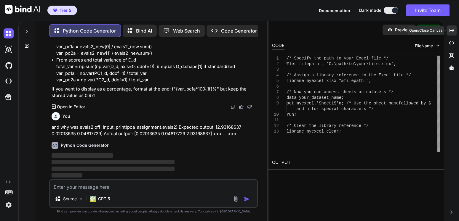
click at [452, 32] on icon "Created with Pixso." at bounding box center [451, 30] width 5 height 5
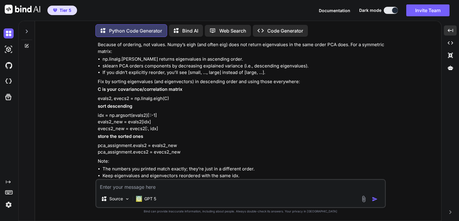
scroll to position [702, 0]
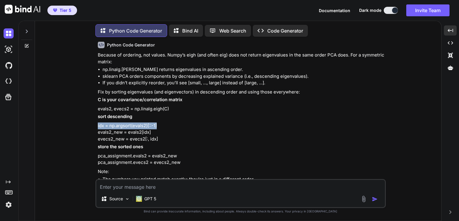
drag, startPoint x: 98, startPoint y: 127, endPoint x: 159, endPoint y: 125, distance: 61.1
click at [159, 125] on div "You 17. Construct `D_d`, the NumPy array whose columns are the standardized dat…" at bounding box center [241, 111] width 289 height 138
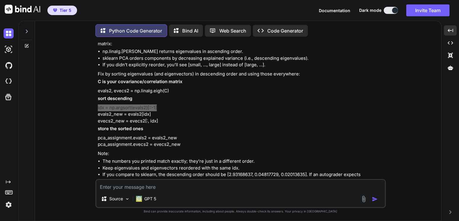
scroll to position [738, 0]
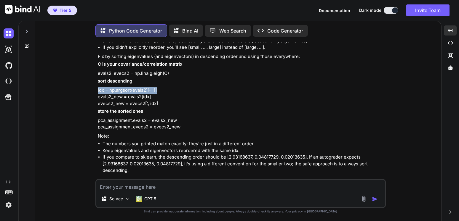
click at [118, 101] on p "idx = np.argsort(evals2)[::-1] evals2_new = evals2[idx] evecs2_new = evecs2[:, …" at bounding box center [241, 97] width 287 height 20
click at [239, 188] on textarea at bounding box center [240, 185] width 289 height 11
paste textarea "evals2, evecs2 = np.linalg.eigh(cov_mat2)"
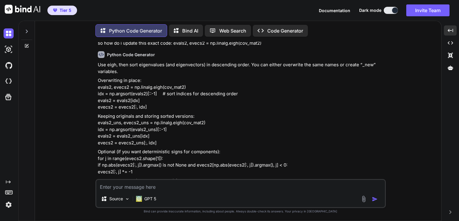
scroll to position [907, 0]
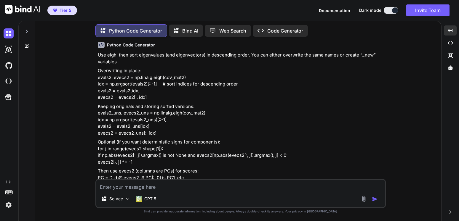
click at [98, 76] on p "Overwriting in place: evals2, evecs2 = np.linalg.eigh(cov_mat2) idx = np.argsor…" at bounding box center [241, 84] width 287 height 33
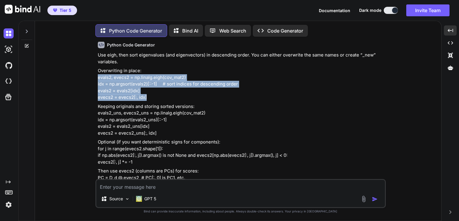
drag, startPoint x: 98, startPoint y: 76, endPoint x: 147, endPoint y: 96, distance: 53.2
click at [147, 96] on p "Overwriting in place: evals2, evecs2 = np.linalg.eigh(cov_mat2) idx = np.argsor…" at bounding box center [241, 84] width 287 height 33
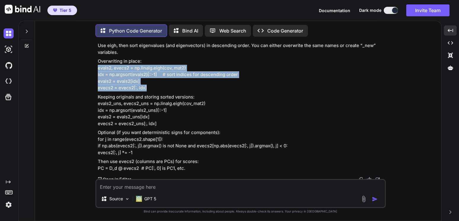
scroll to position [919, 0]
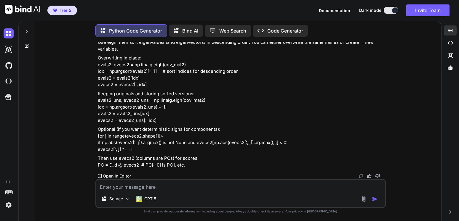
click at [142, 183] on textarea at bounding box center [240, 185] width 289 height 11
paste textarea "Expected output: [2.93168637 0.02013635 0.04817729]"
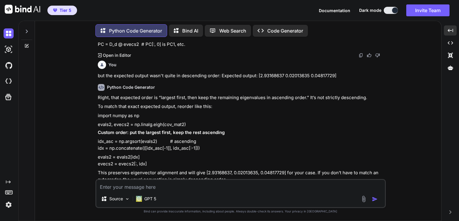
scroll to position [1047, 0]
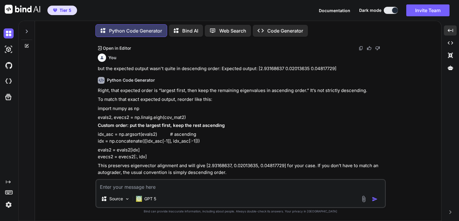
click at [98, 118] on p "evals2, evecs2 = np.linalg.eigh(cov_mat2)" at bounding box center [241, 117] width 287 height 7
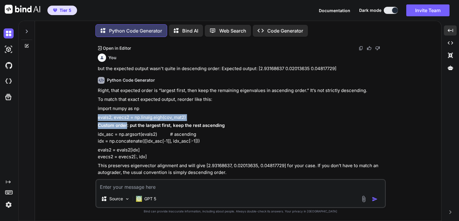
drag, startPoint x: 98, startPoint y: 118, endPoint x: 122, endPoint y: 124, distance: 24.4
click at [122, 124] on div "Right, that expected order is “largest first, then keep the remaining eigenvalu…" at bounding box center [241, 131] width 287 height 89
click at [154, 151] on p "evals2 = evals2[idx] evecs2 = evecs2[:, idx]" at bounding box center [241, 153] width 287 height 13
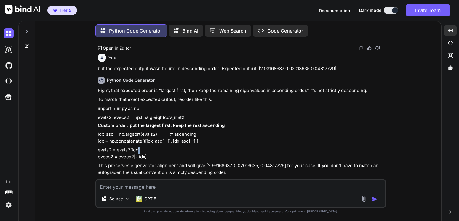
click at [154, 151] on p "evals2 = evals2[idx] evecs2 = evecs2[:, idx]" at bounding box center [241, 153] width 287 height 13
click at [148, 157] on p "evals2 = evals2[idx] evecs2 = evecs2[:, idx]" at bounding box center [241, 153] width 287 height 13
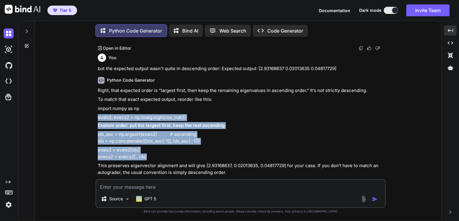
drag, startPoint x: 148, startPoint y: 157, endPoint x: 97, endPoint y: 118, distance: 64.1
click at [97, 118] on div "You 17. Construct `D_d`, the NumPy array whose columns are the standardized dat…" at bounding box center [241, 111] width 289 height 138
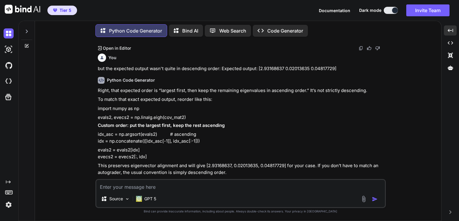
click at [156, 189] on textarea at bounding box center [240, 185] width 289 height 11
click at [156, 190] on textarea at bounding box center [240, 185] width 289 height 11
paste textarea "[[-0.58008805 -0.8119045 -0.0656425 ] [-0.57637161 0.46607511 -0.67124493] [-0.…"
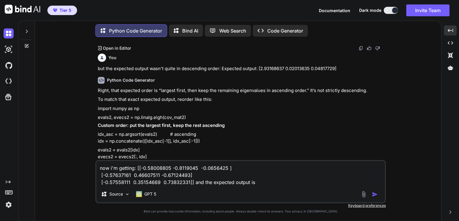
paste textarea "evecs2) Expected output: [[ 0.58008805 0.8119045 -0.0656425 ] [ 0.57637161 -0.4…"
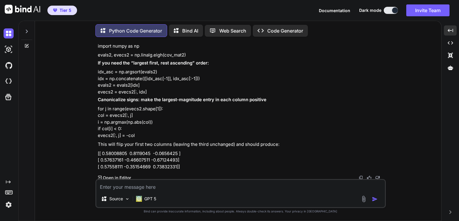
scroll to position [1274, 0]
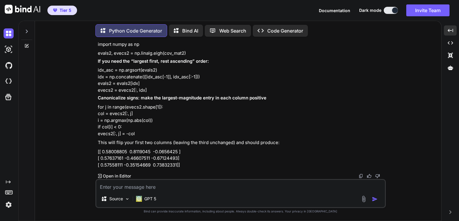
click at [151, 91] on p "idx_asc = np.argsort(evals2) idx = np.concatenate(([idx_asc[-1]], idx_asc[:-1])…" at bounding box center [241, 80] width 287 height 27
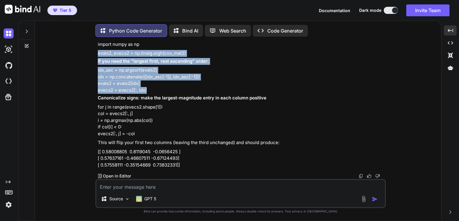
drag, startPoint x: 151, startPoint y: 91, endPoint x: 99, endPoint y: 56, distance: 63.0
click at [97, 55] on div "You 17. Construct `D_d`, the NumPy array whose columns are the standardized dat…" at bounding box center [241, 111] width 289 height 138
click at [152, 80] on p "idx_asc = np.argsort(evals2) idx = np.concatenate(([idx_asc[-1]], idx_asc[:-1])…" at bounding box center [241, 80] width 287 height 27
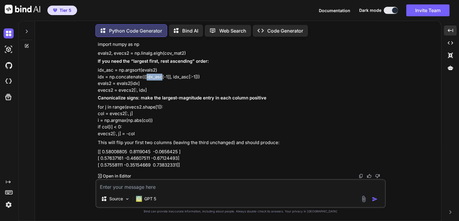
drag, startPoint x: 152, startPoint y: 80, endPoint x: 151, endPoint y: 84, distance: 4.5
click at [152, 80] on p "idx_asc = np.argsort(evals2) idx = np.concatenate(([idx_asc[-1]], idx_asc[:-1])…" at bounding box center [241, 80] width 287 height 27
click at [198, 92] on p "idx_asc = np.argsort(evals2) idx = np.concatenate(([idx_asc[-1]], idx_asc[:-1])…" at bounding box center [241, 80] width 287 height 27
click at [198, 91] on p "idx_asc = np.argsort(evals2) idx = np.concatenate(([idx_asc[-1]], idx_asc[:-1])…" at bounding box center [241, 80] width 287 height 27
click at [151, 89] on p "idx_asc = np.argsort(evals2) idx = np.concatenate(([idx_asc[-1]], idx_asc[:-1])…" at bounding box center [241, 80] width 287 height 27
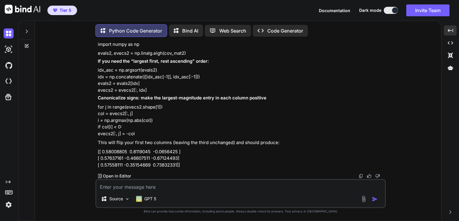
click at [151, 90] on p "idx_asc = np.argsort(evals2) idx = np.concatenate(([idx_asc[-1]], idx_asc[:-1])…" at bounding box center [241, 80] width 287 height 27
drag, startPoint x: 139, startPoint y: 89, endPoint x: 125, endPoint y: 82, distance: 15.1
click at [134, 87] on p "idx_asc = np.argsort(evals2) idx = np.concatenate(([idx_asc[-1]], idx_asc[:-1])…" at bounding box center [241, 80] width 287 height 27
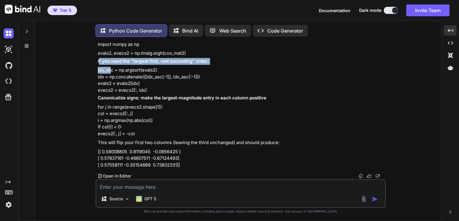
drag, startPoint x: 107, startPoint y: 66, endPoint x: 135, endPoint y: 84, distance: 32.9
click at [99, 60] on div "That’s just the eigenvector sign ambiguity. Each eigenvector is only defined up…" at bounding box center [241, 89] width 287 height 159
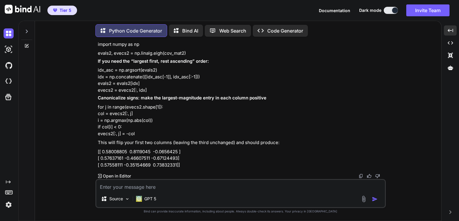
click at [146, 90] on p "idx_asc = np.argsort(evals2) idx = np.concatenate(([idx_asc[-1]], idx_asc[:-1])…" at bounding box center [241, 80] width 287 height 27
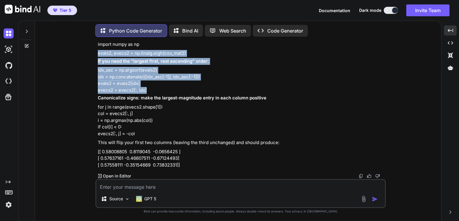
drag, startPoint x: 146, startPoint y: 90, endPoint x: 97, endPoint y: 55, distance: 59.8
click at [97, 55] on div "You 17. Construct `D_d`, the NumPy array whose columns are the standardized dat…" at bounding box center [241, 111] width 289 height 138
click at [171, 92] on p "idx_asc = np.argsort(evals2) idx = np.concatenate(([idx_asc[-1]], idx_asc[:-1])…" at bounding box center [241, 80] width 287 height 27
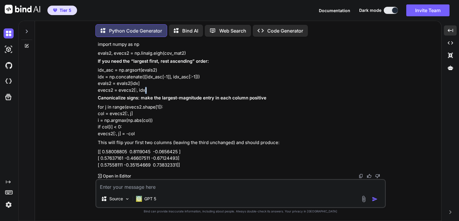
click at [171, 92] on p "idx_asc = np.argsort(evals2) idx = np.concatenate(([idx_asc[-1]], idx_asc[:-1])…" at bounding box center [241, 80] width 287 height 27
click at [141, 135] on p "for j in range(evecs2.shape[1]): col = evecs2[:, j] i = np.argmax(np.abs(col)) …" at bounding box center [241, 120] width 287 height 33
click at [140, 135] on p "for j in range(evecs2.shape[1]): col = evecs2[:, j] i = np.argmax(np.abs(col)) …" at bounding box center [241, 120] width 287 height 33
drag, startPoint x: 110, startPoint y: 130, endPoint x: 98, endPoint y: 108, distance: 25.1
click at [98, 108] on div "You 17. Construct `D_d`, the NumPy array whose columns are the standardized dat…" at bounding box center [241, 111] width 289 height 138
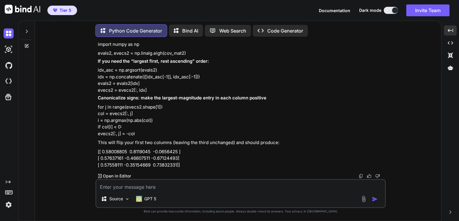
click at [116, 117] on p "for j in range(evecs2.shape[1]): col = evecs2[:, j] i = np.argmax(np.abs(col)) …" at bounding box center [241, 120] width 287 height 33
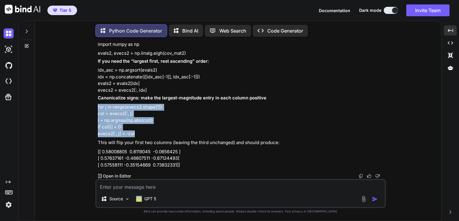
drag, startPoint x: 135, startPoint y: 134, endPoint x: 98, endPoint y: 107, distance: 45.9
click at [98, 107] on p "for j in range(evecs2.shape[1]): col = evecs2[:, j] i = np.argmax(np.abs(col)) …" at bounding box center [241, 120] width 287 height 33
